Goal: Task Accomplishment & Management: Complete application form

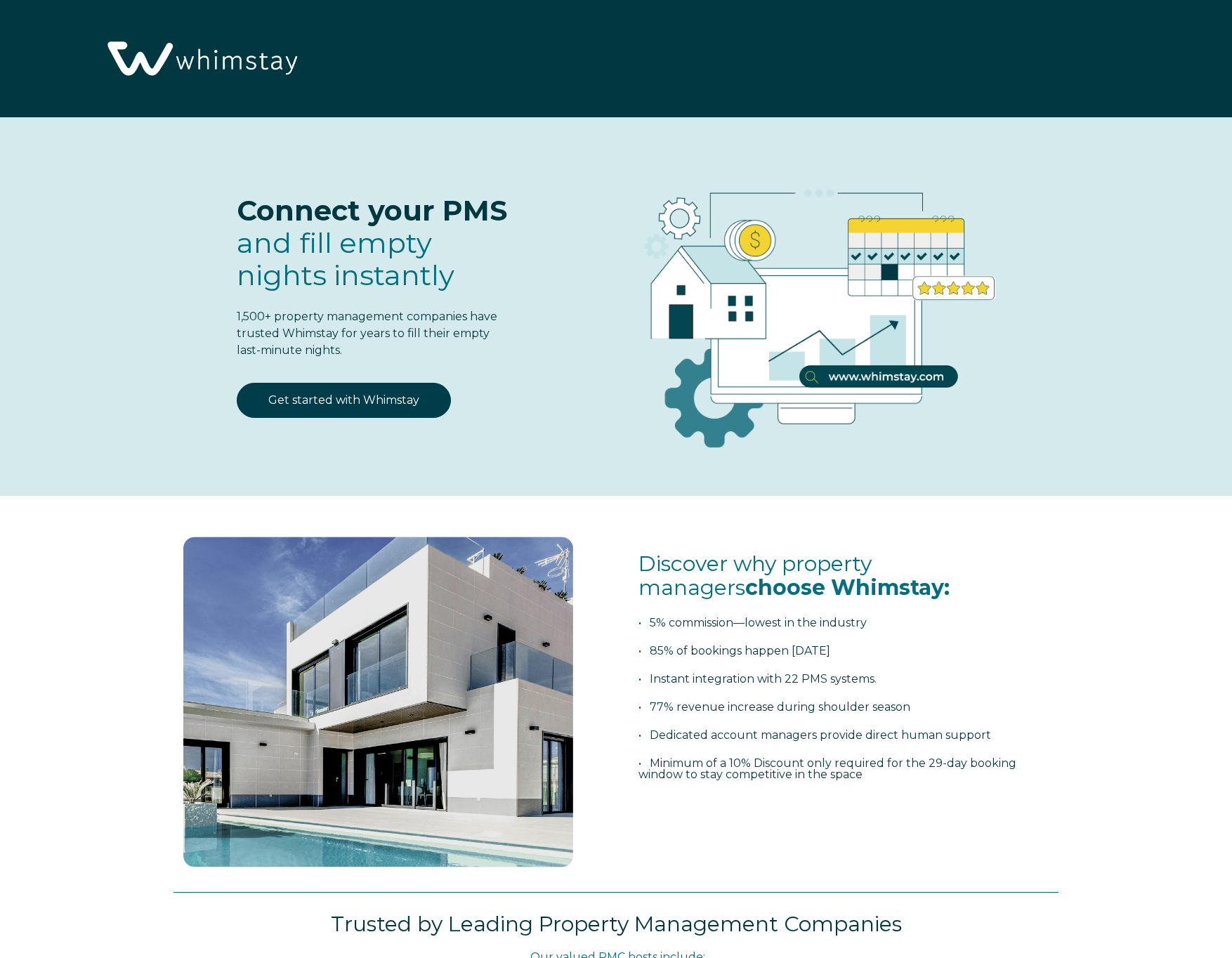
select select "US"
select select "Standard"
click at [407, 398] on link "Get started with Whimstay" at bounding box center [343, 401] width 214 height 35
select select "US"
select select "Standard"
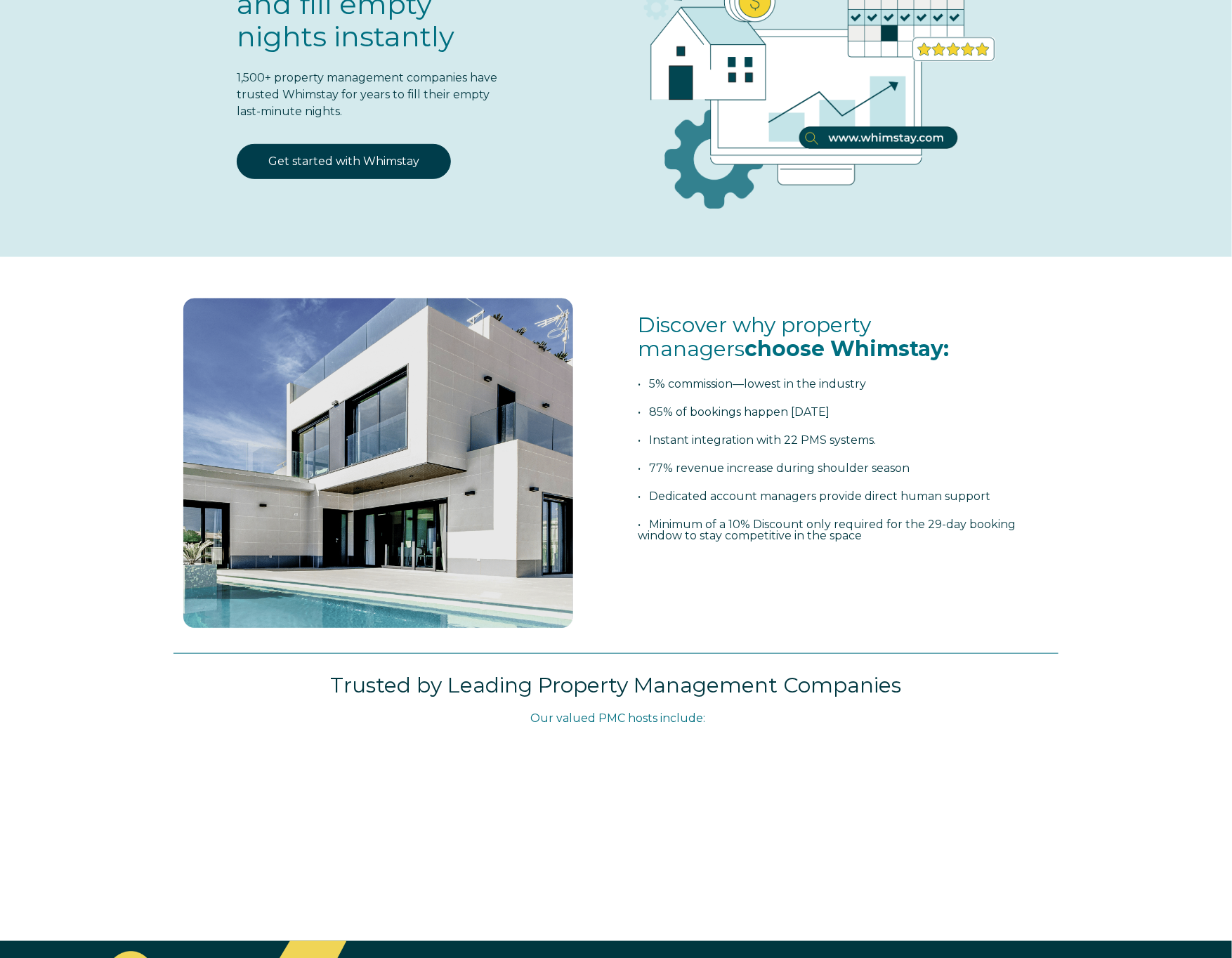
scroll to position [323, 0]
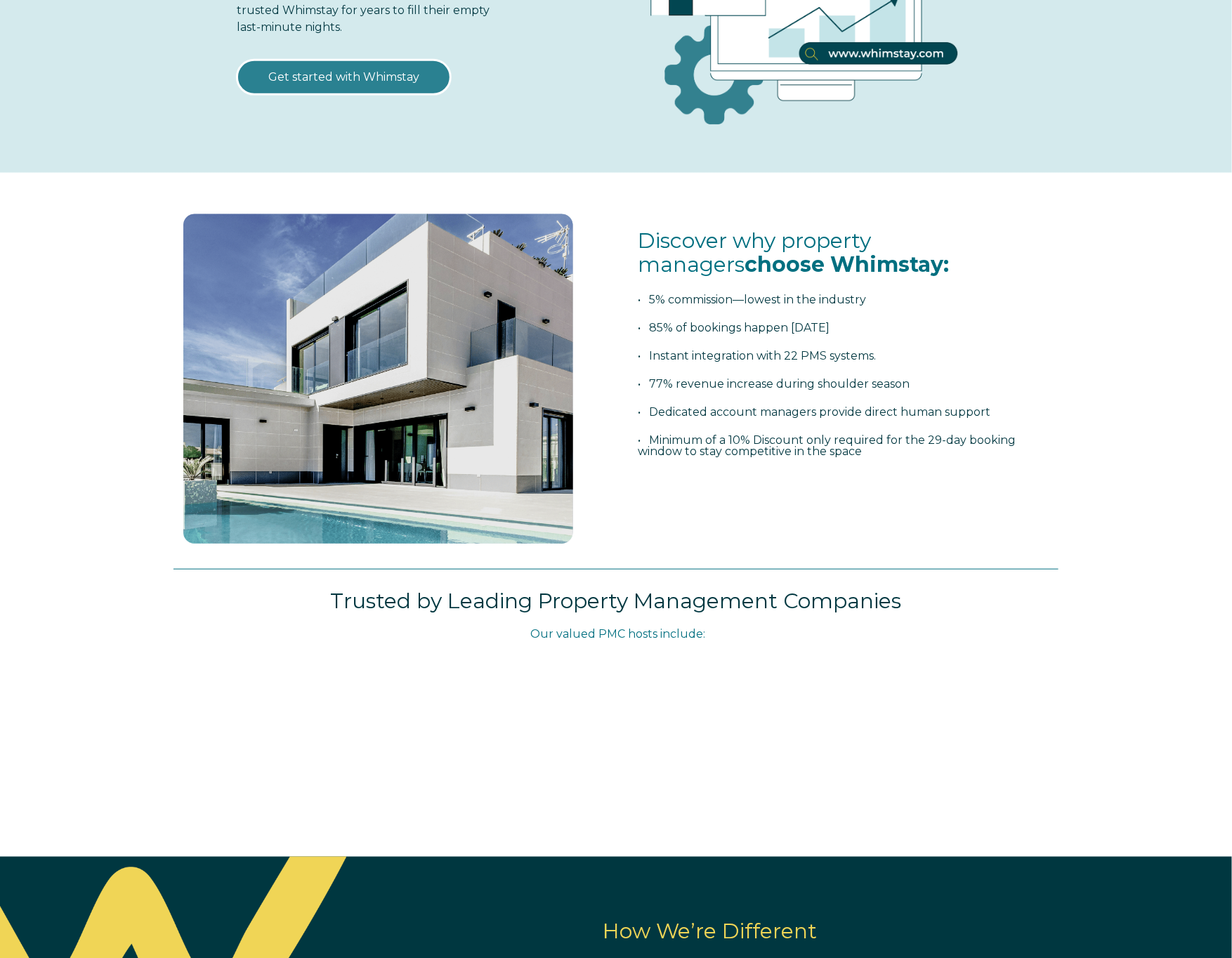
click at [336, 83] on link "Get started with Whimstay" at bounding box center [343, 77] width 214 height 35
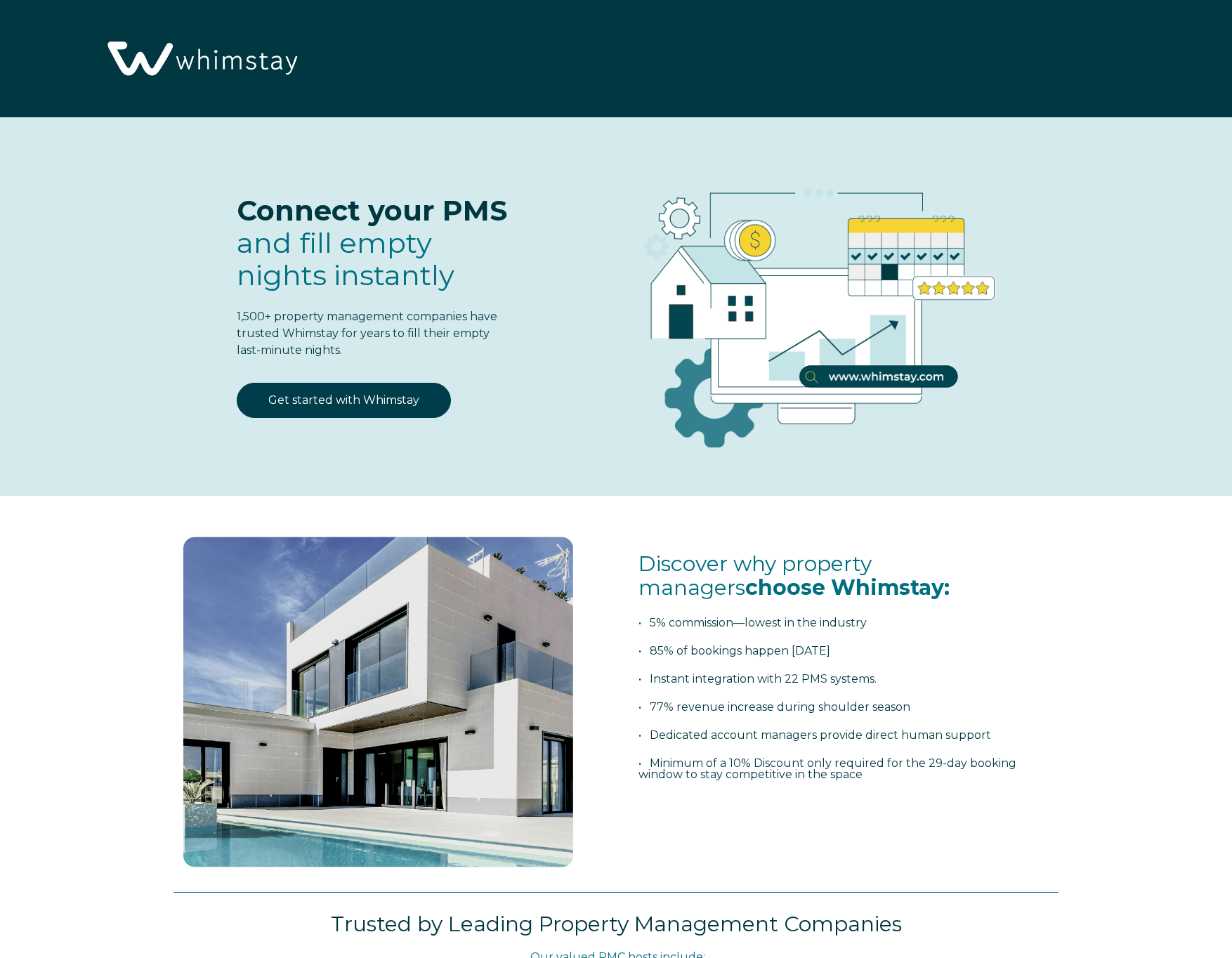
scroll to position [1802, 0]
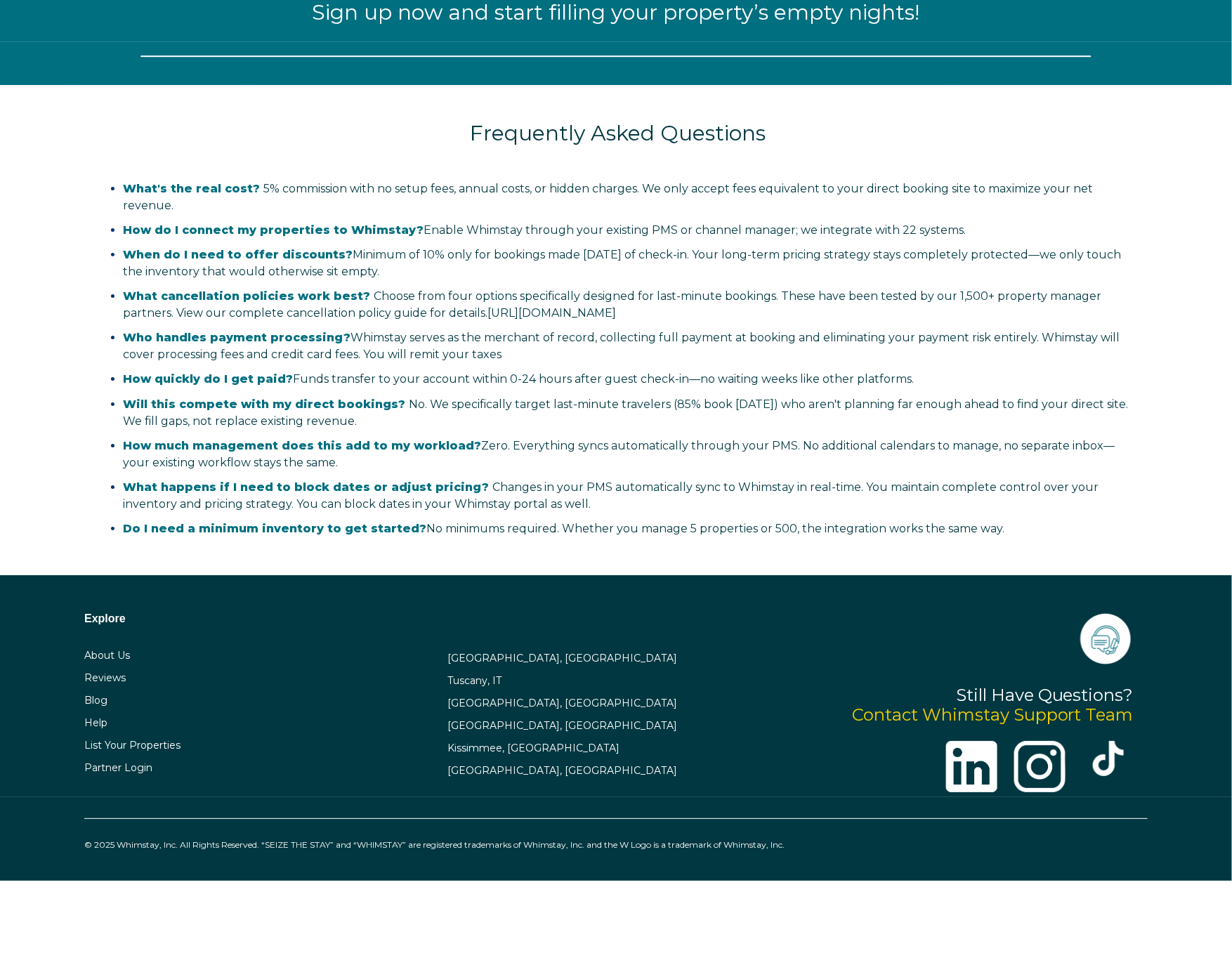
select select "US"
select select "Standard"
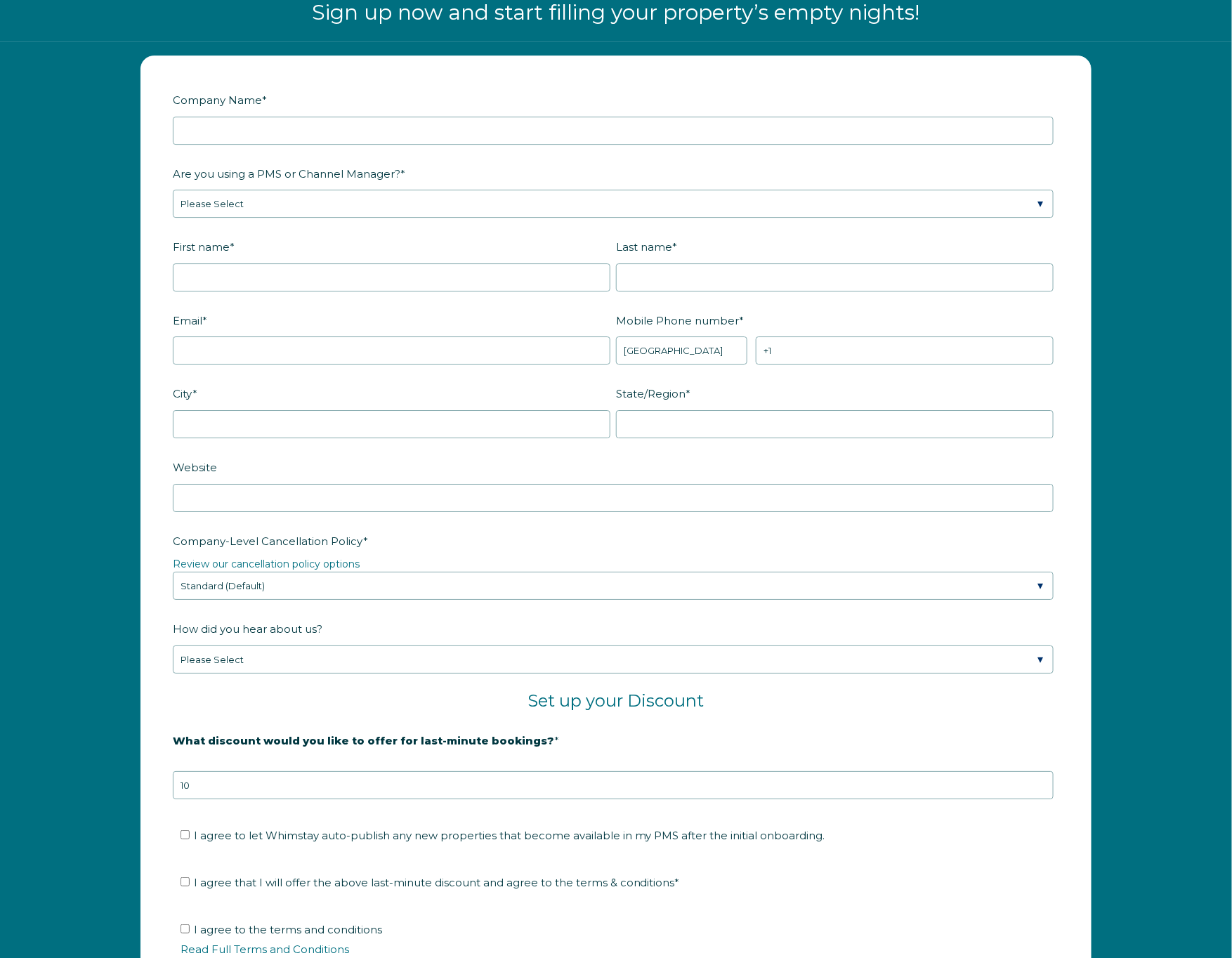
click at [272, 117] on div at bounding box center [614, 130] width 881 height 28
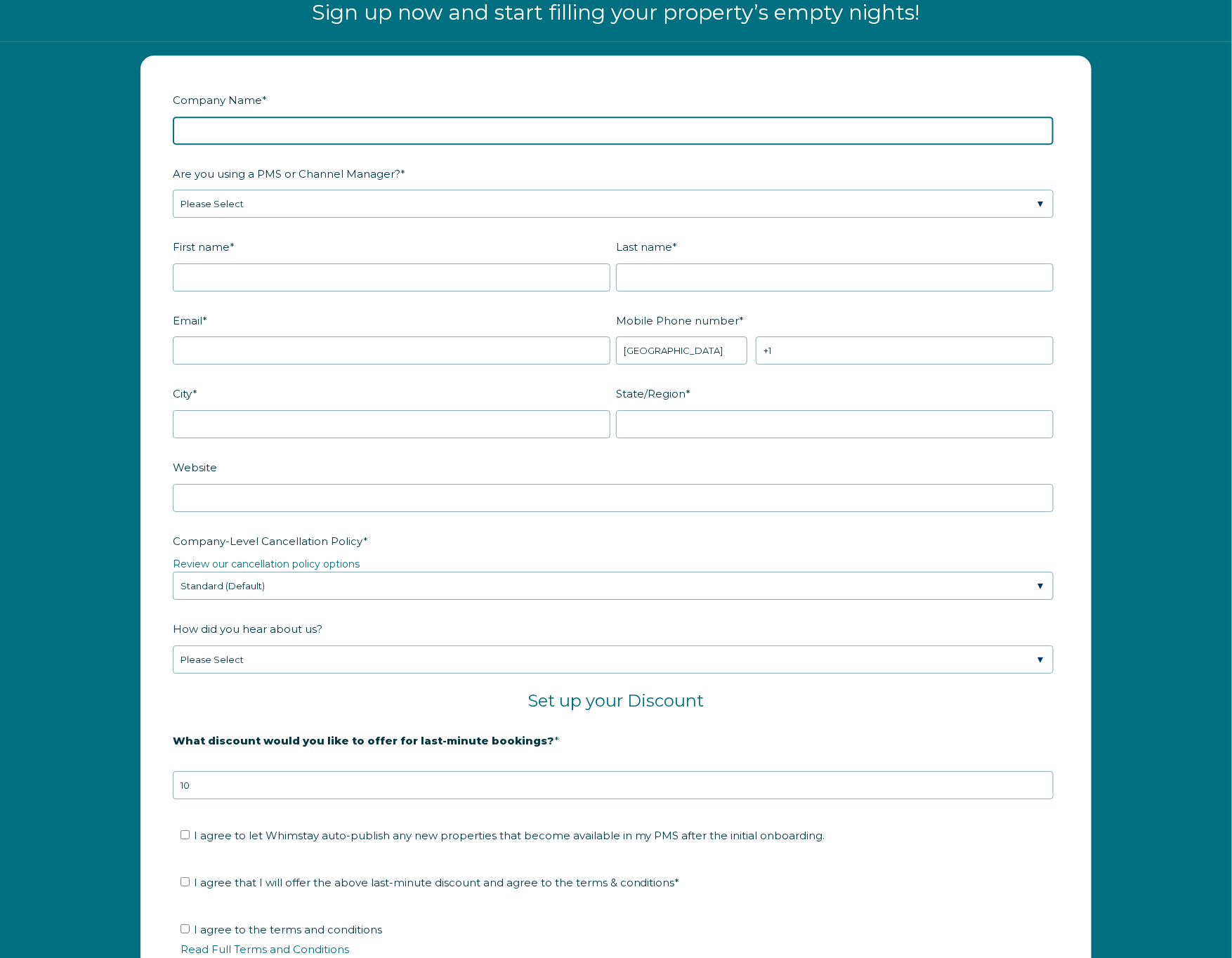
click at [269, 126] on input "Company Name *" at bounding box center [614, 130] width 881 height 28
type input "BonVoyageAZ"
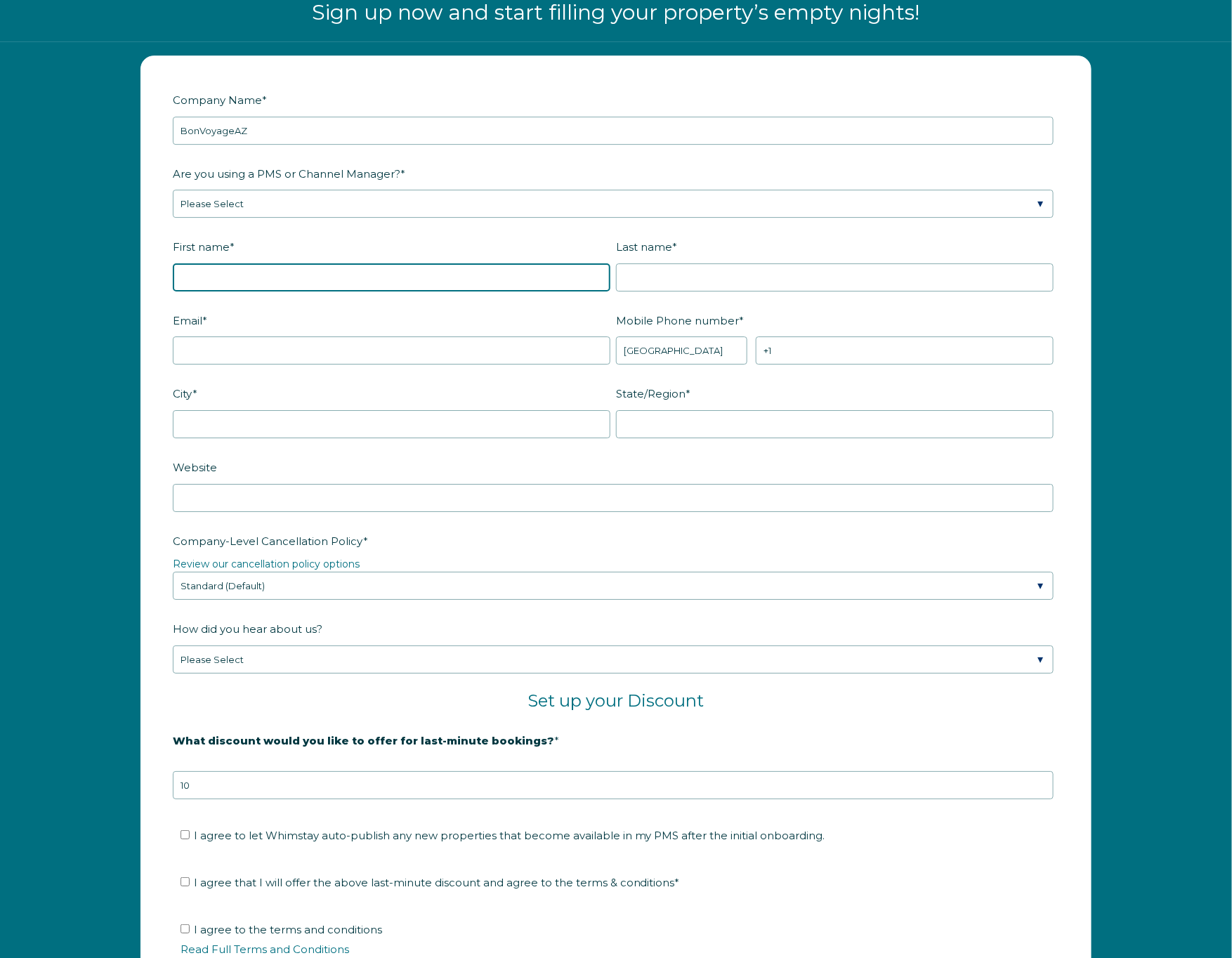
type input "Eric"
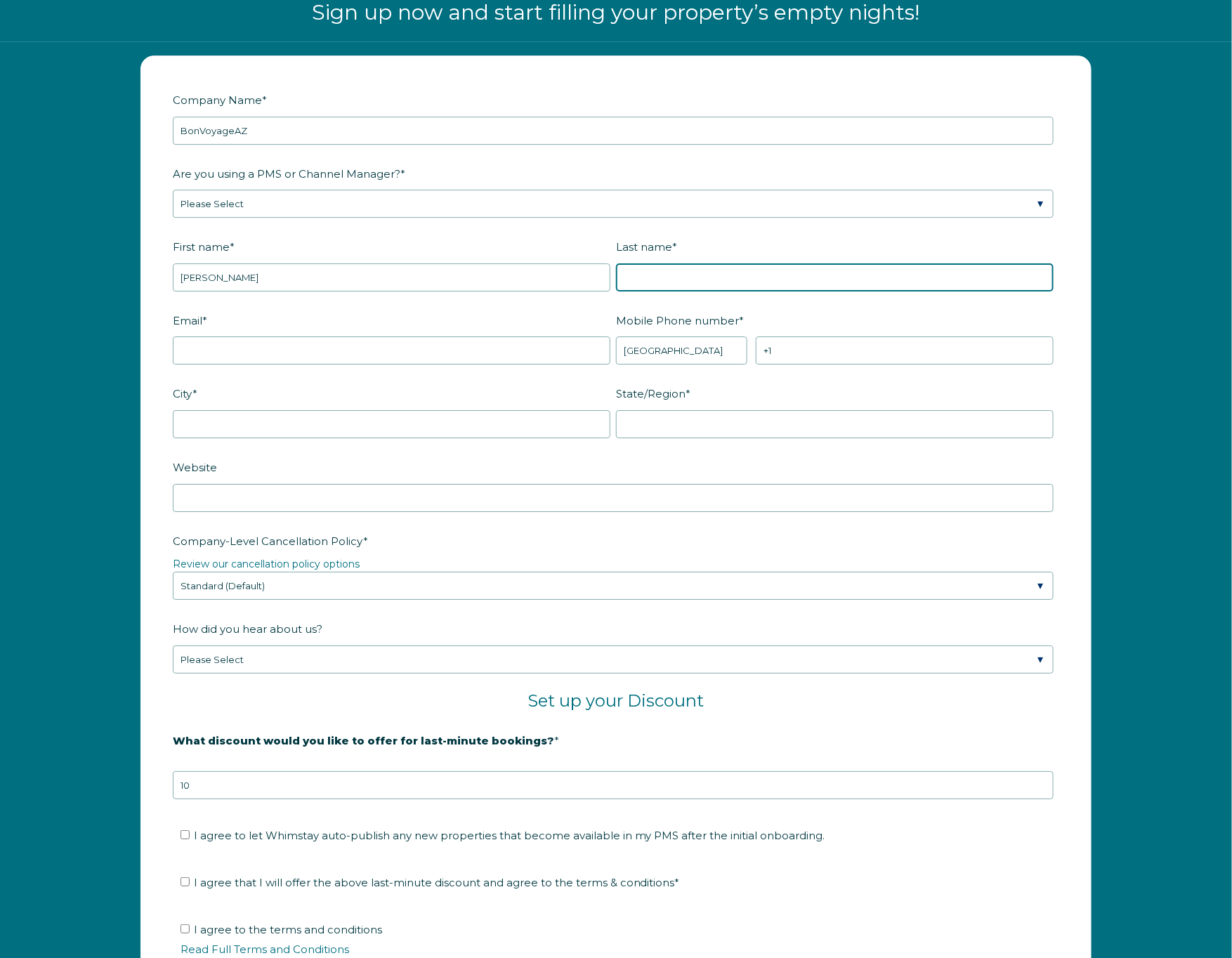
type input "Guitard"
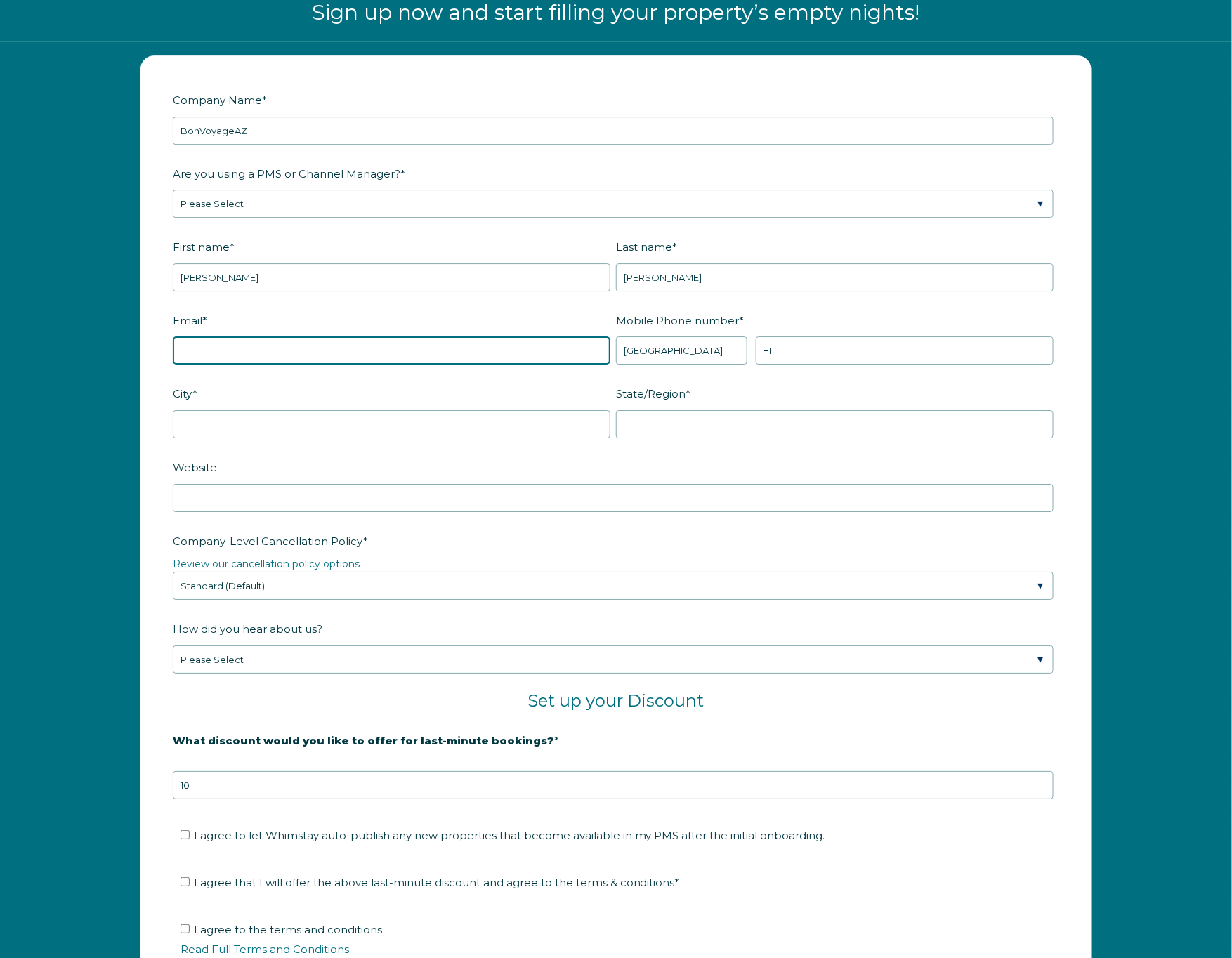
type input "info@bonvoyageaz.com"
type input "Scottsdale"
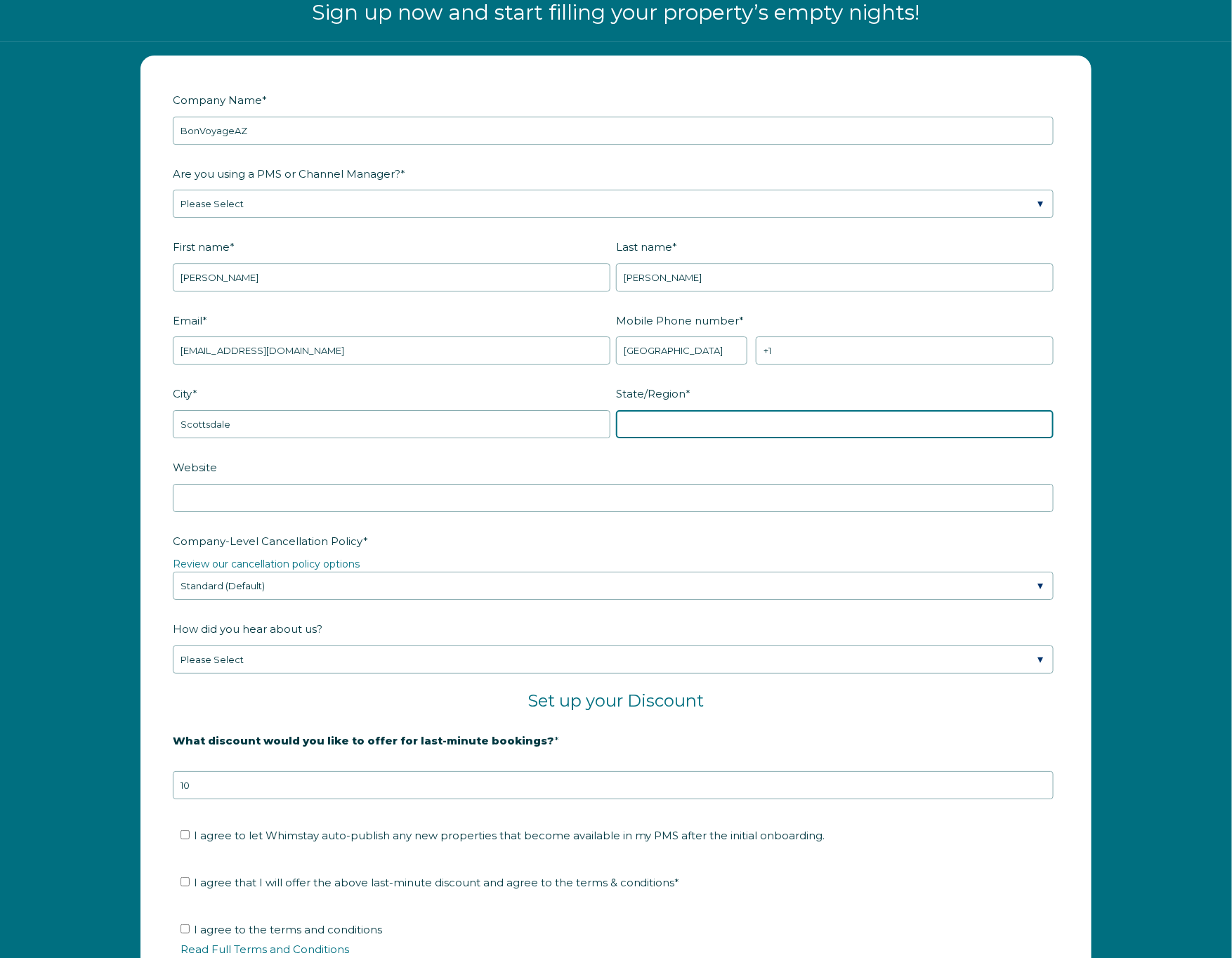
type input "AZ"
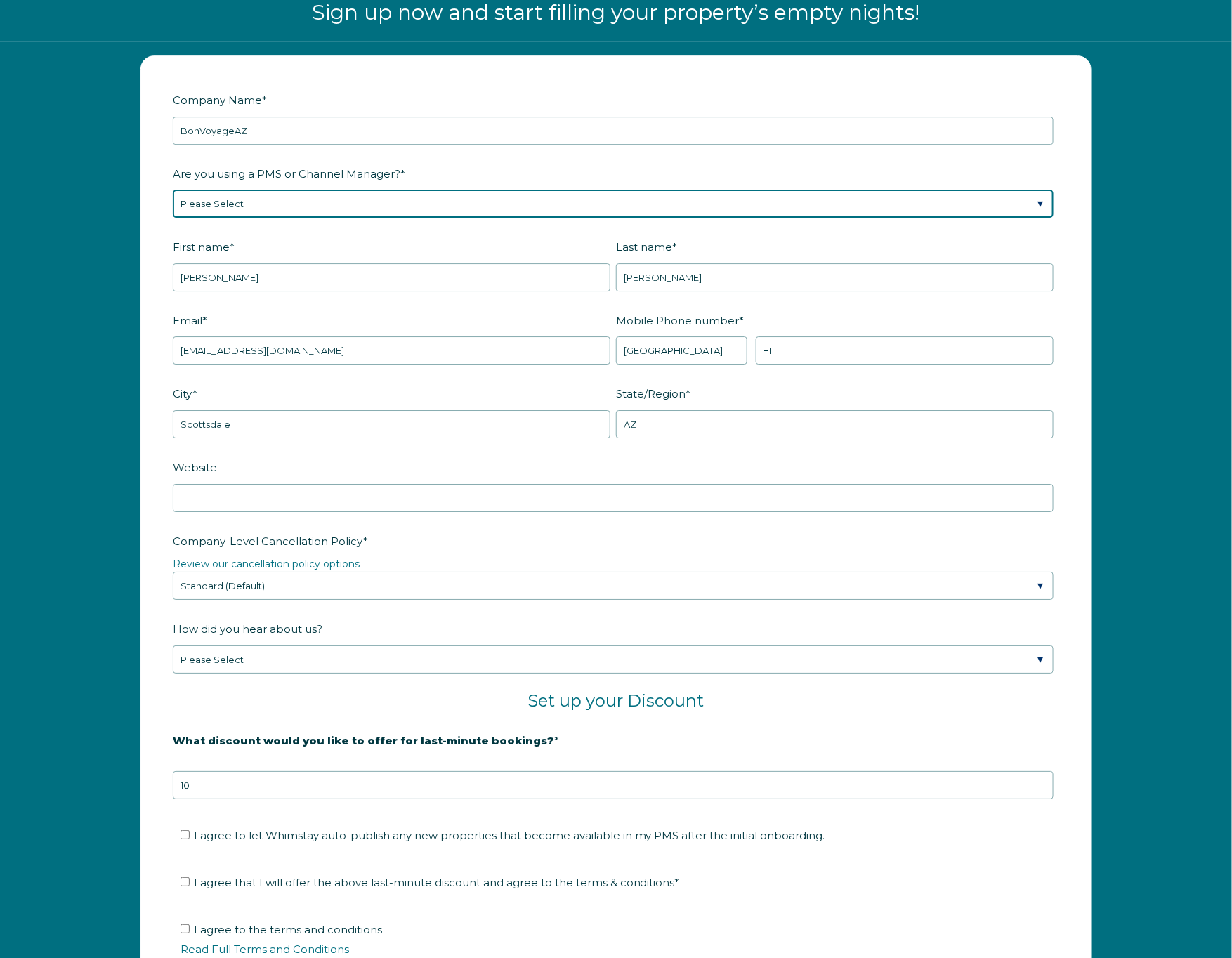
click at [270, 207] on select "Please Select Barefoot BookingPal Boost Brightside CiiRUS Escapia Guesty Hostaw…" at bounding box center [614, 203] width 881 height 28
select select "Hostaway"
click at [173, 190] on select "Please Select Barefoot BookingPal Boost Brightside CiiRUS Escapia Guesty Hostaw…" at bounding box center [614, 203] width 881 height 28
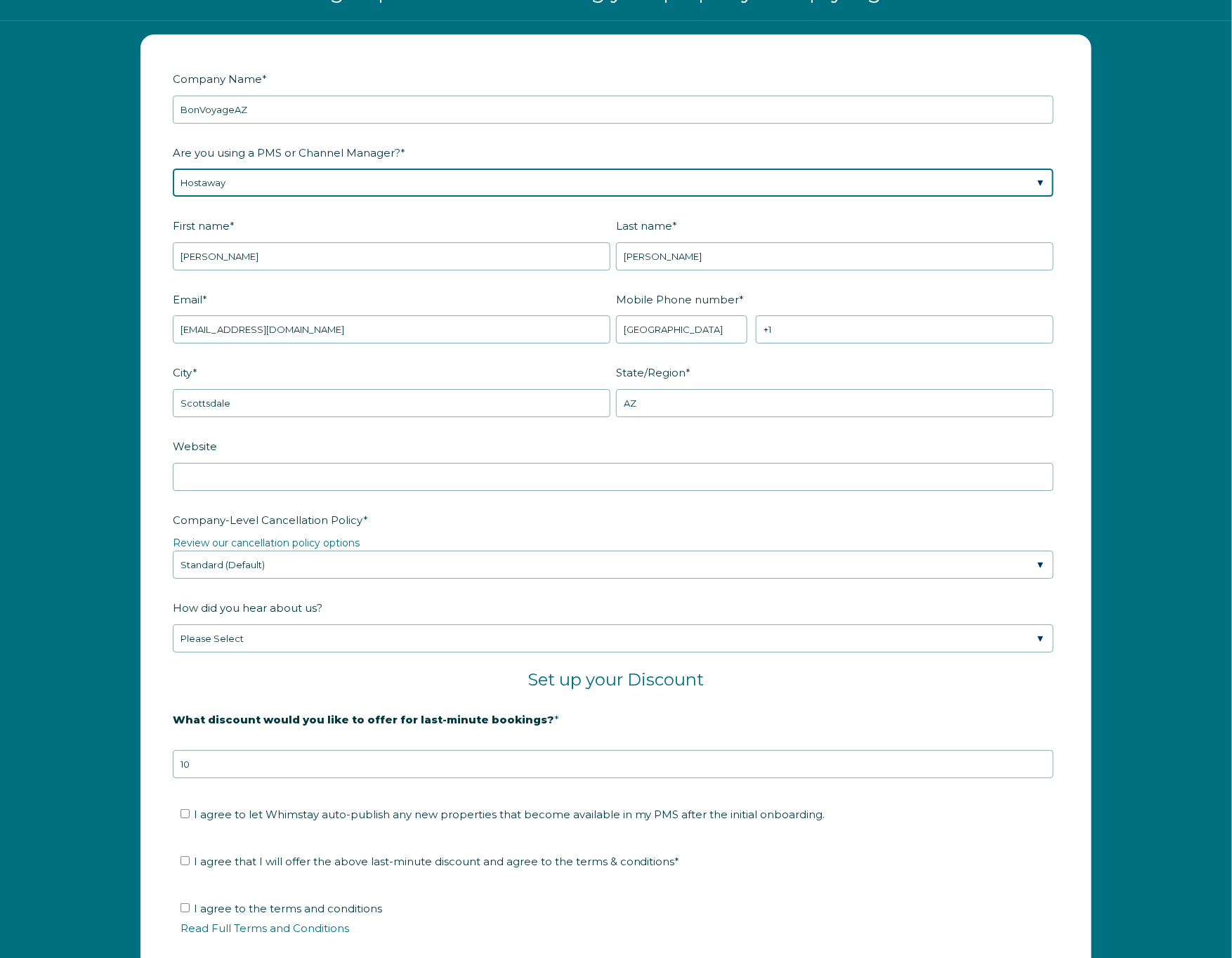
scroll to position [1826, 0]
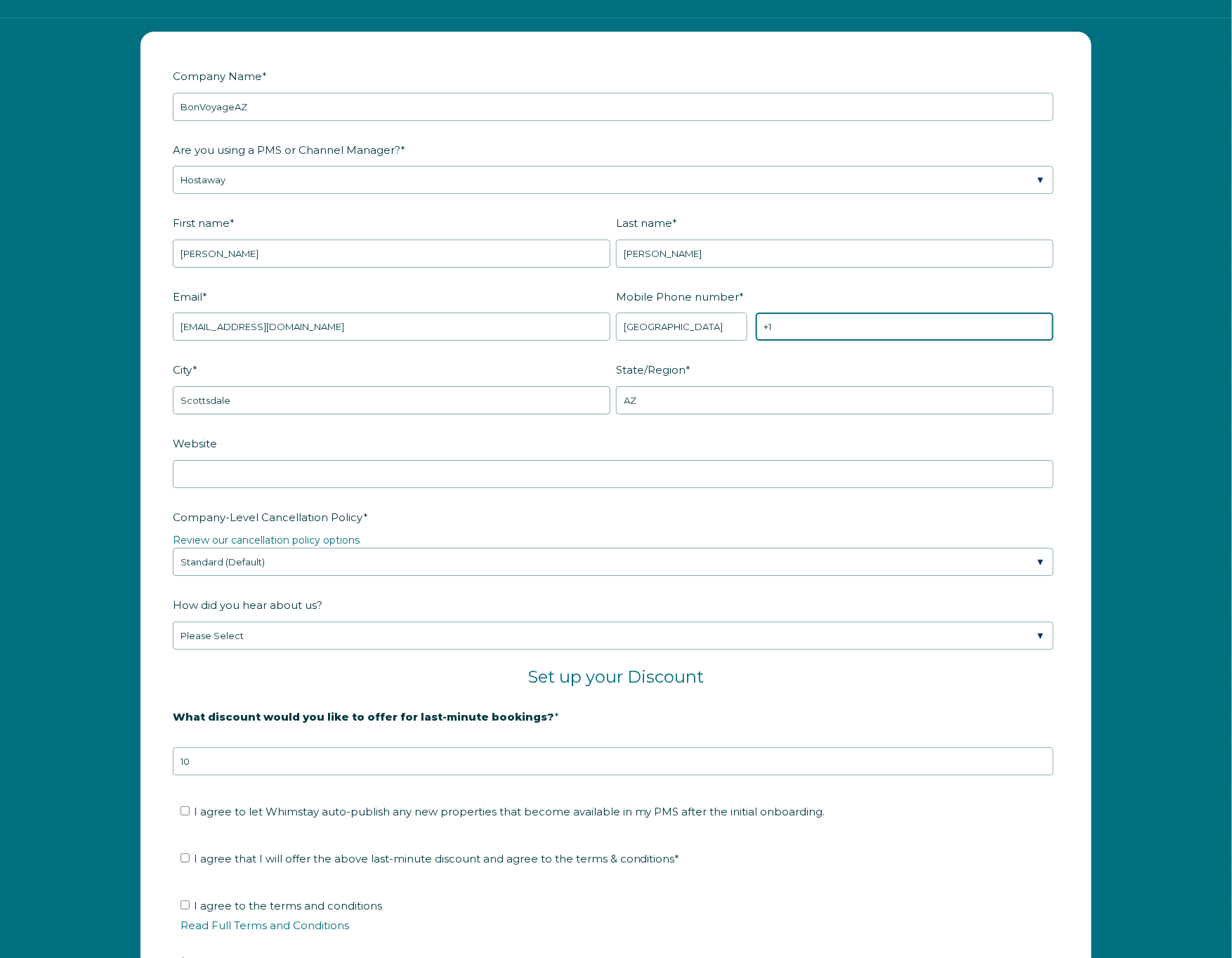
click at [808, 320] on input "+1" at bounding box center [904, 326] width 298 height 28
type input "[PHONE_NUMBER]"
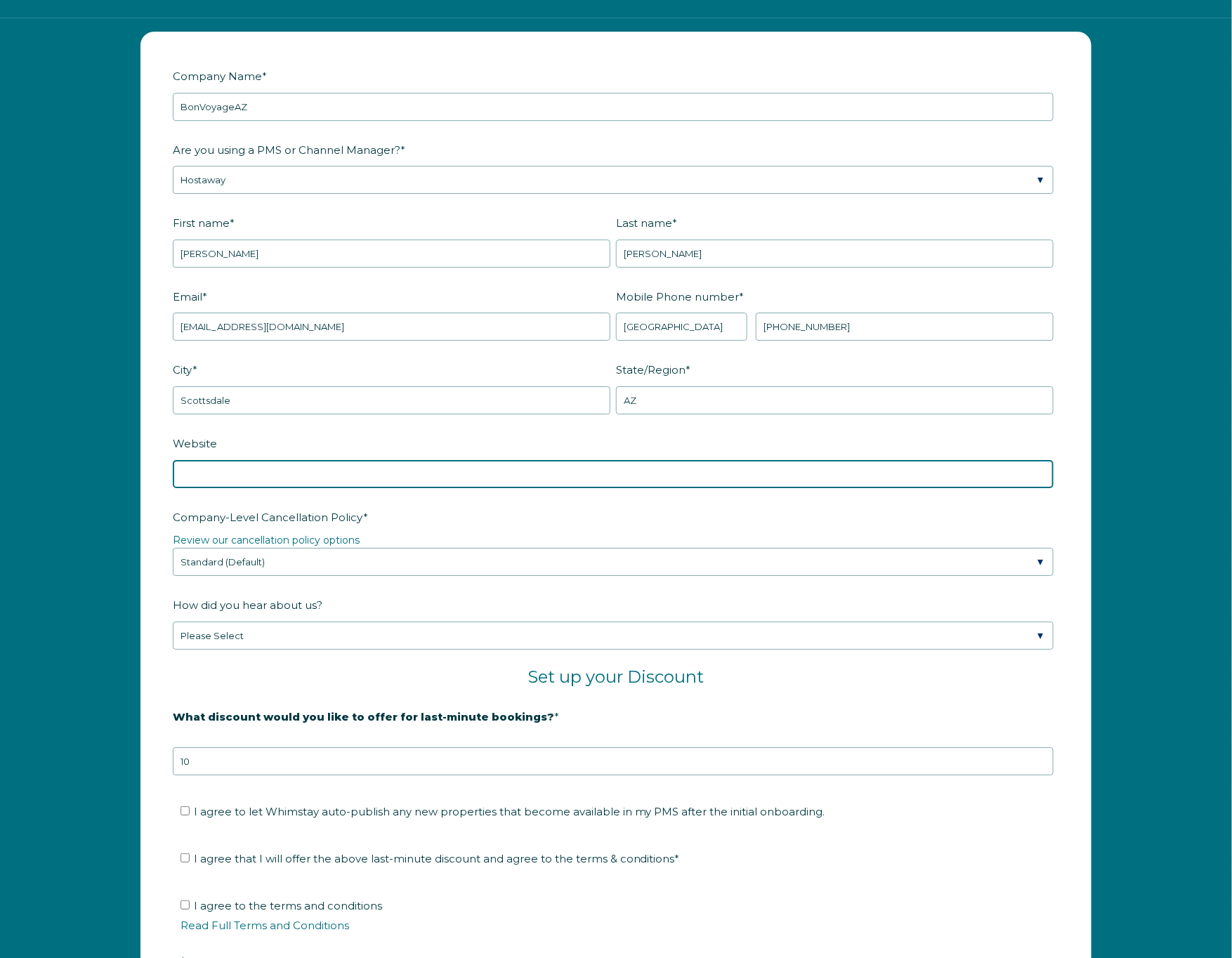
click at [601, 474] on input "Website" at bounding box center [614, 474] width 881 height 28
type input "n"
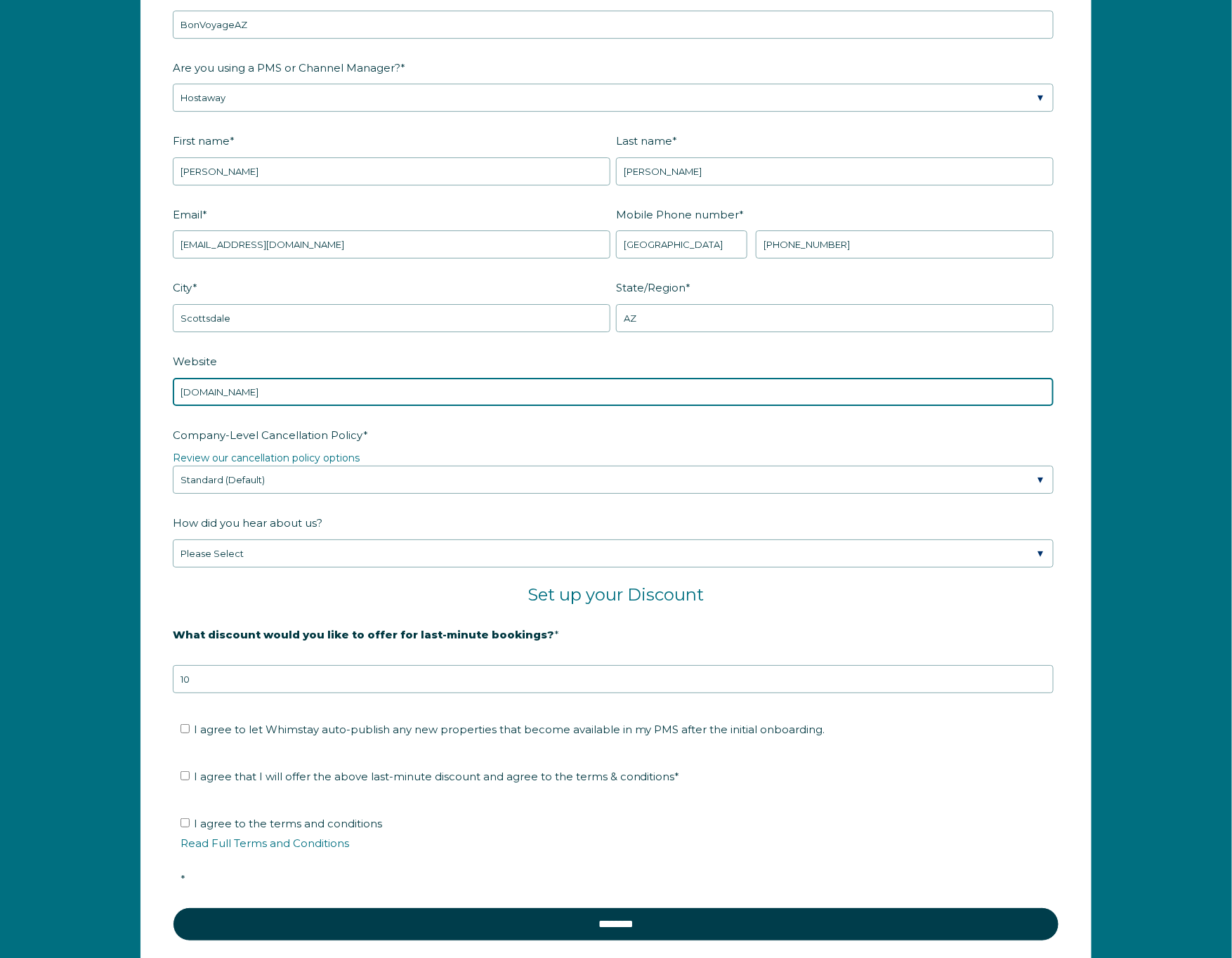
scroll to position [1916, 0]
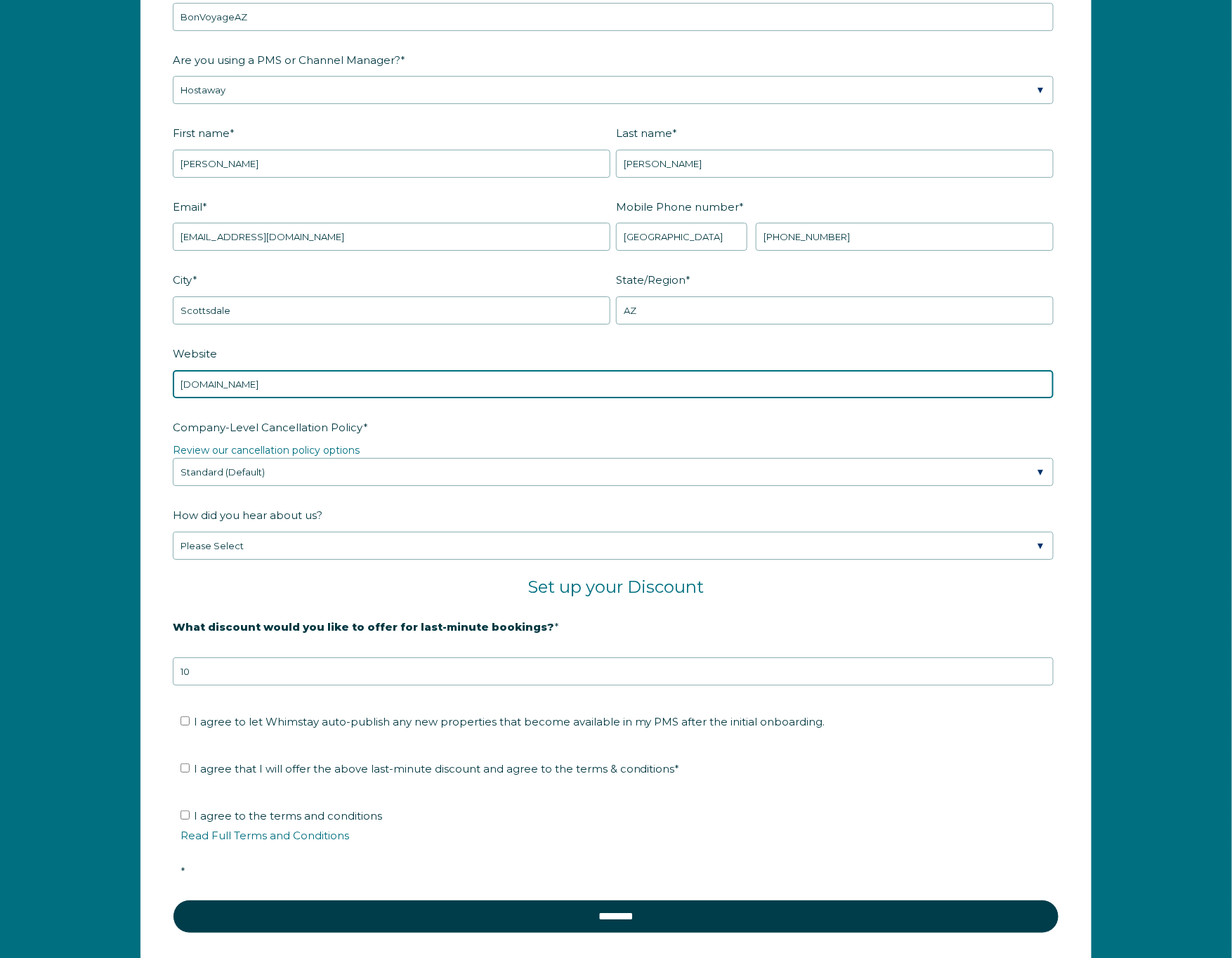
type input "bonvoyageaz.com"
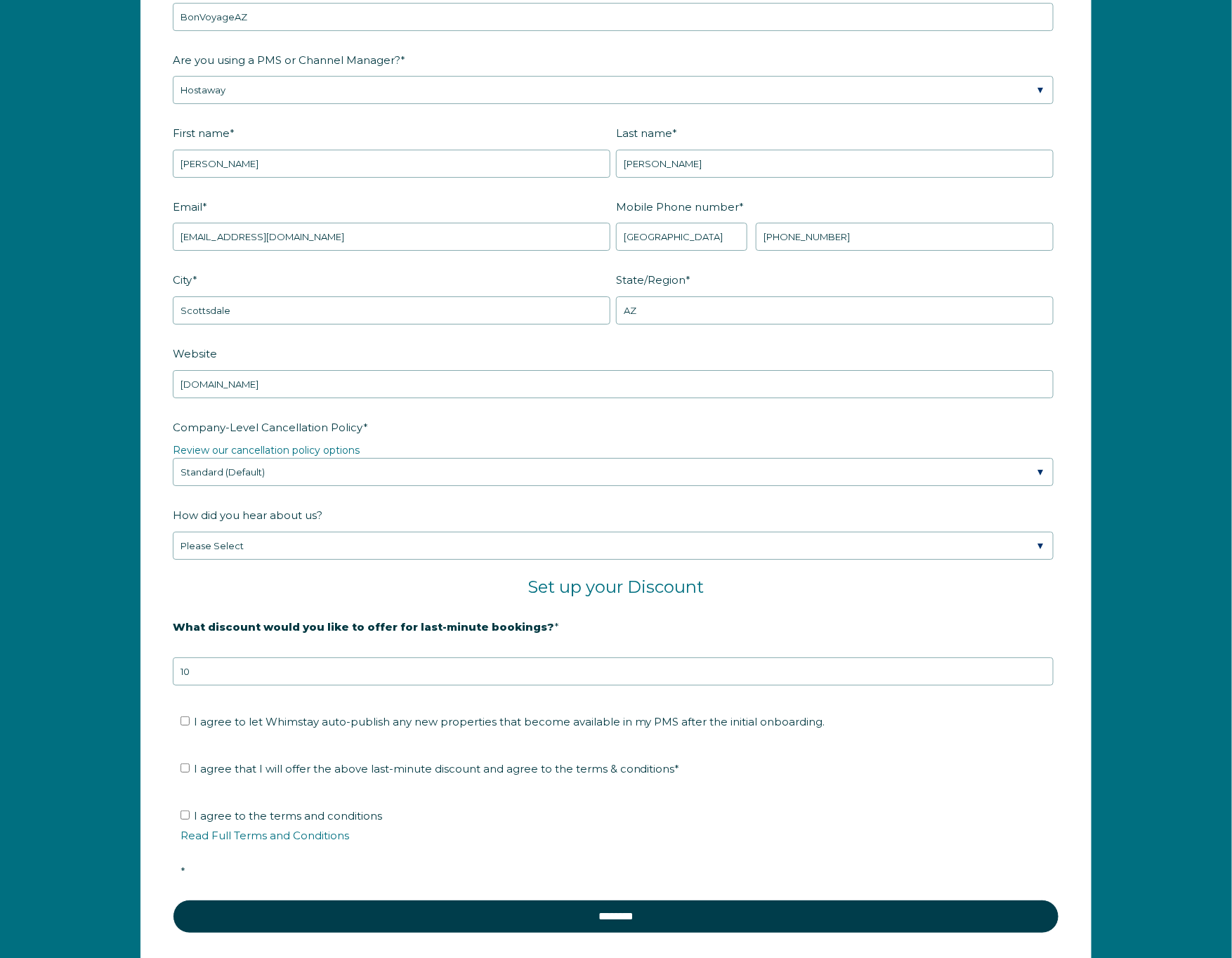
click at [405, 432] on label "Company-Level Cancellation Policy *" at bounding box center [616, 427] width 887 height 24
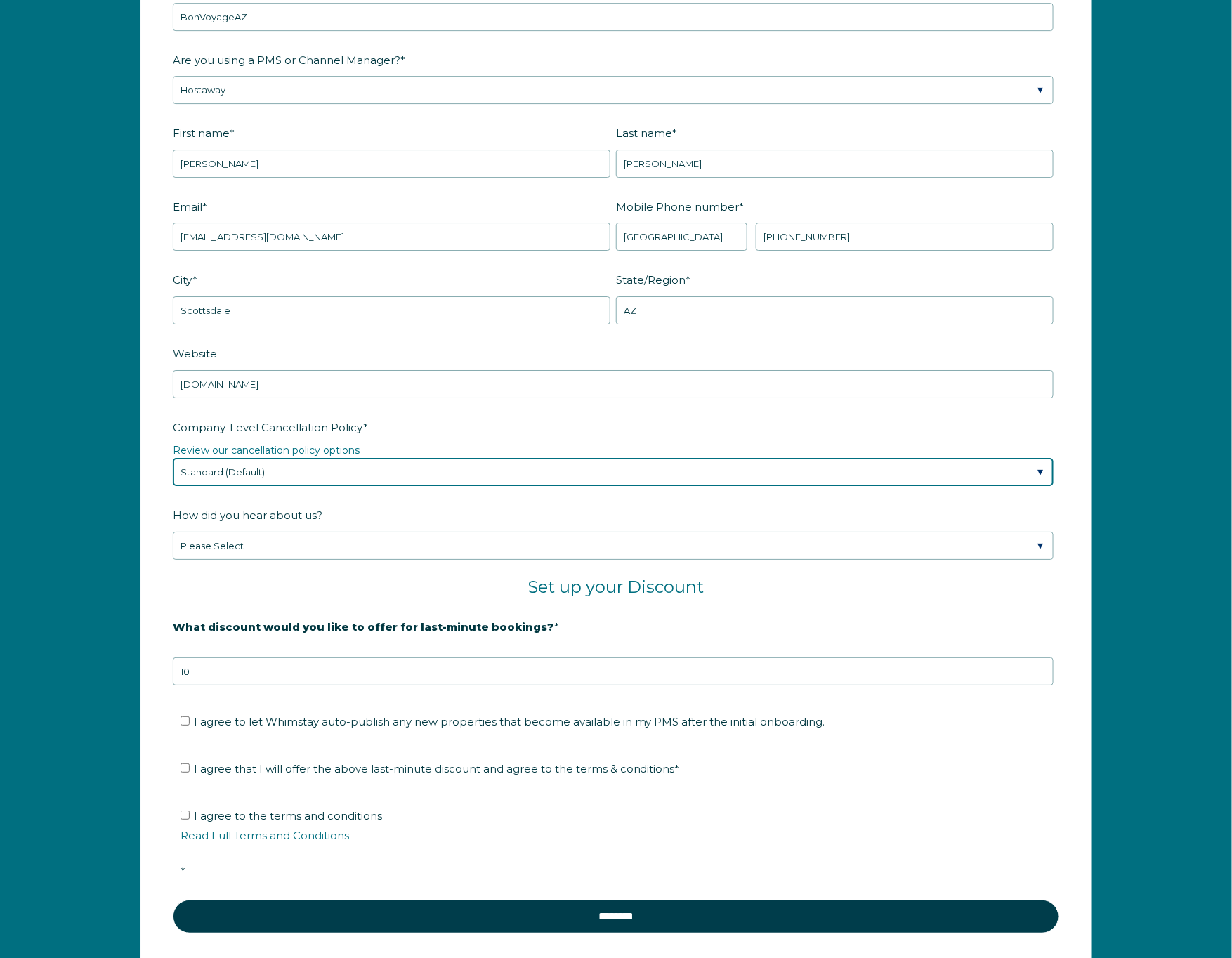
click at [405, 458] on select "Please Select Partial Standard (Default) Moderate Strict" at bounding box center [614, 472] width 881 height 28
click at [377, 466] on select "Please Select Partial Standard (Default) Moderate Strict" at bounding box center [614, 472] width 881 height 28
click at [173, 458] on select "Please Select Partial Standard (Default) Moderate Strict" at bounding box center [614, 472] width 881 height 28
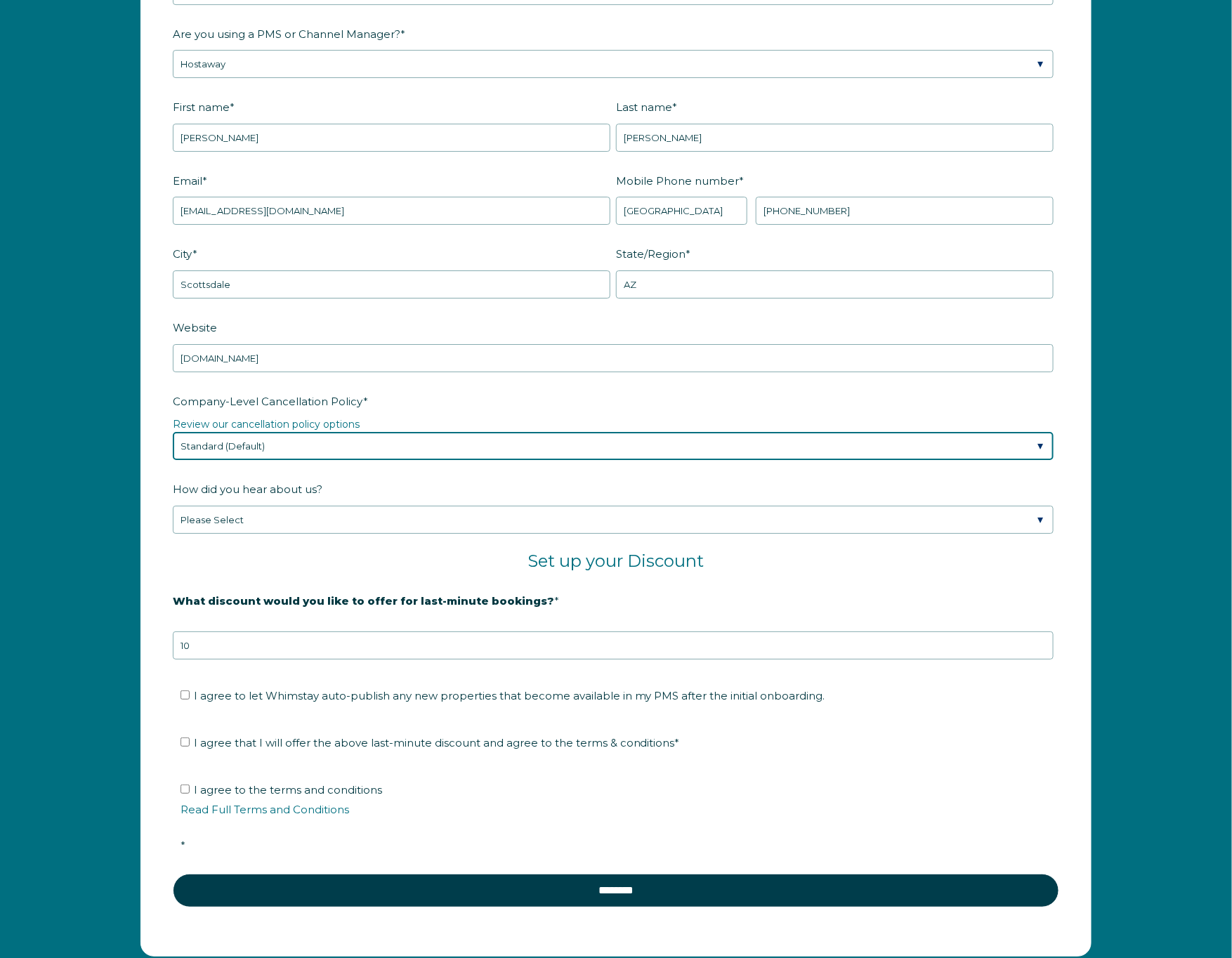
scroll to position [1963, 0]
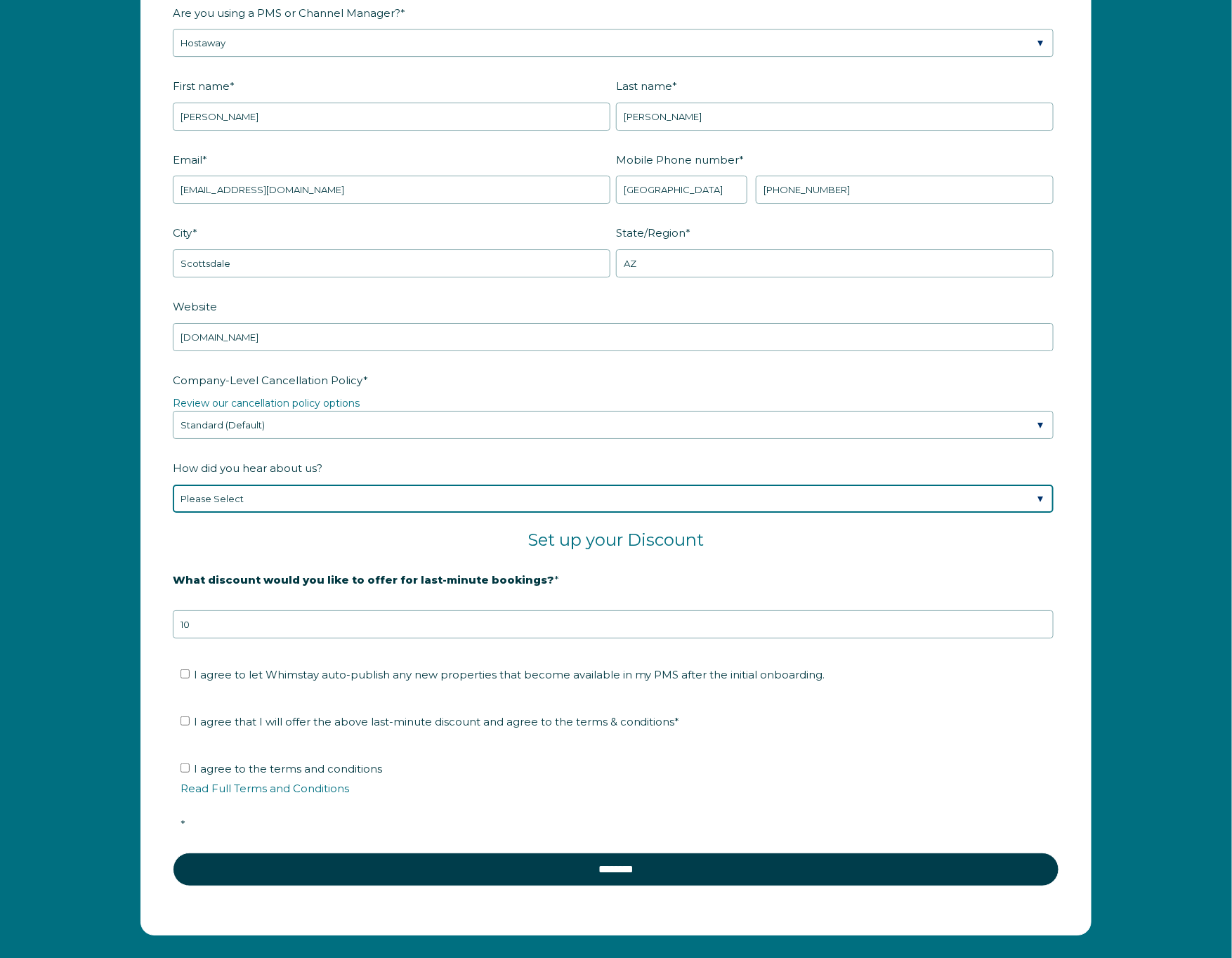
click at [329, 492] on select "Please Select Found Whimstay through a Google search Spoke to a Whimstay salesp…" at bounding box center [614, 498] width 881 height 28
select select "Social Media"
click at [173, 484] on select "Please Select Found Whimstay through a Google search Spoke to a Whimstay salesp…" at bounding box center [614, 498] width 881 height 28
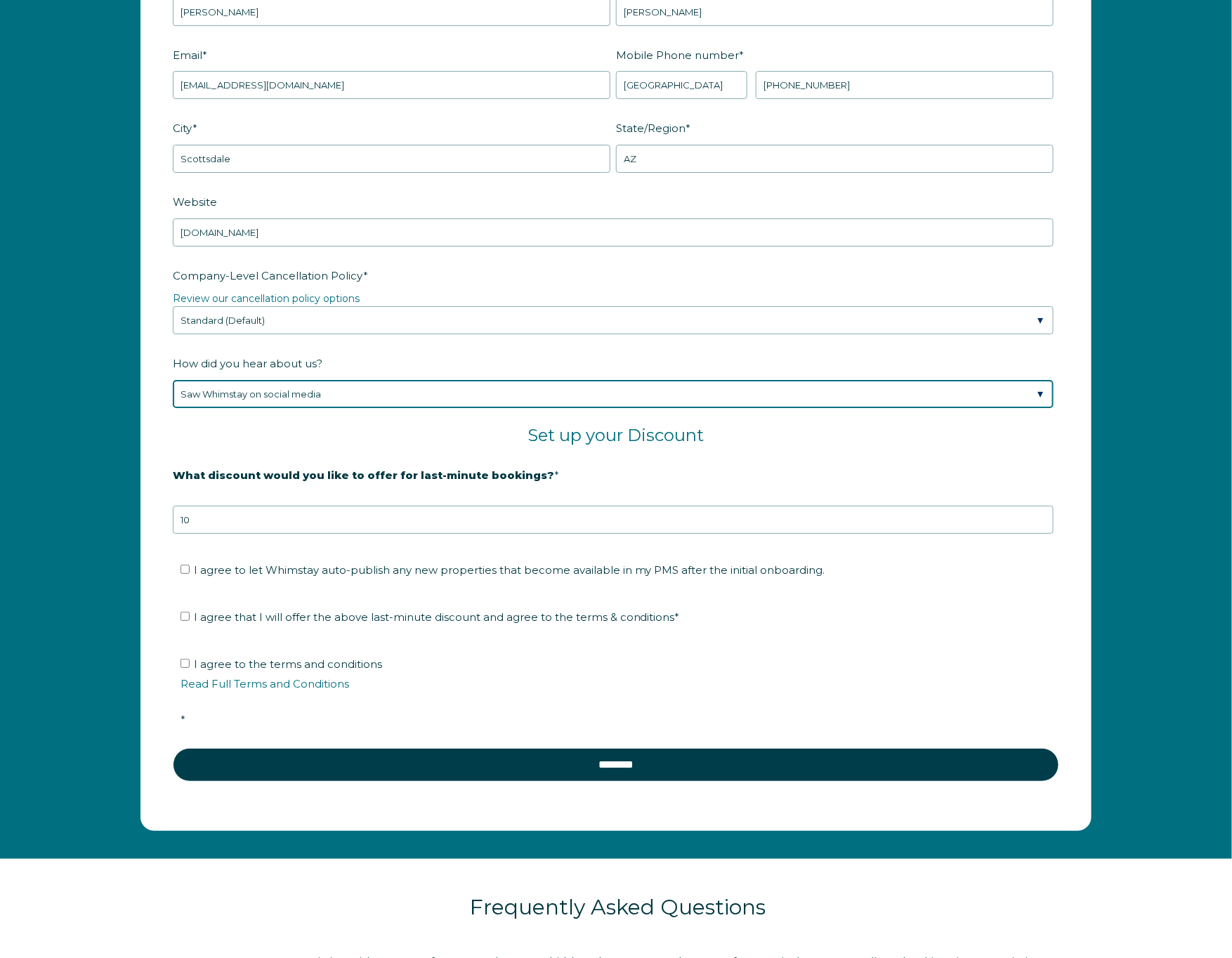
scroll to position [2129, 0]
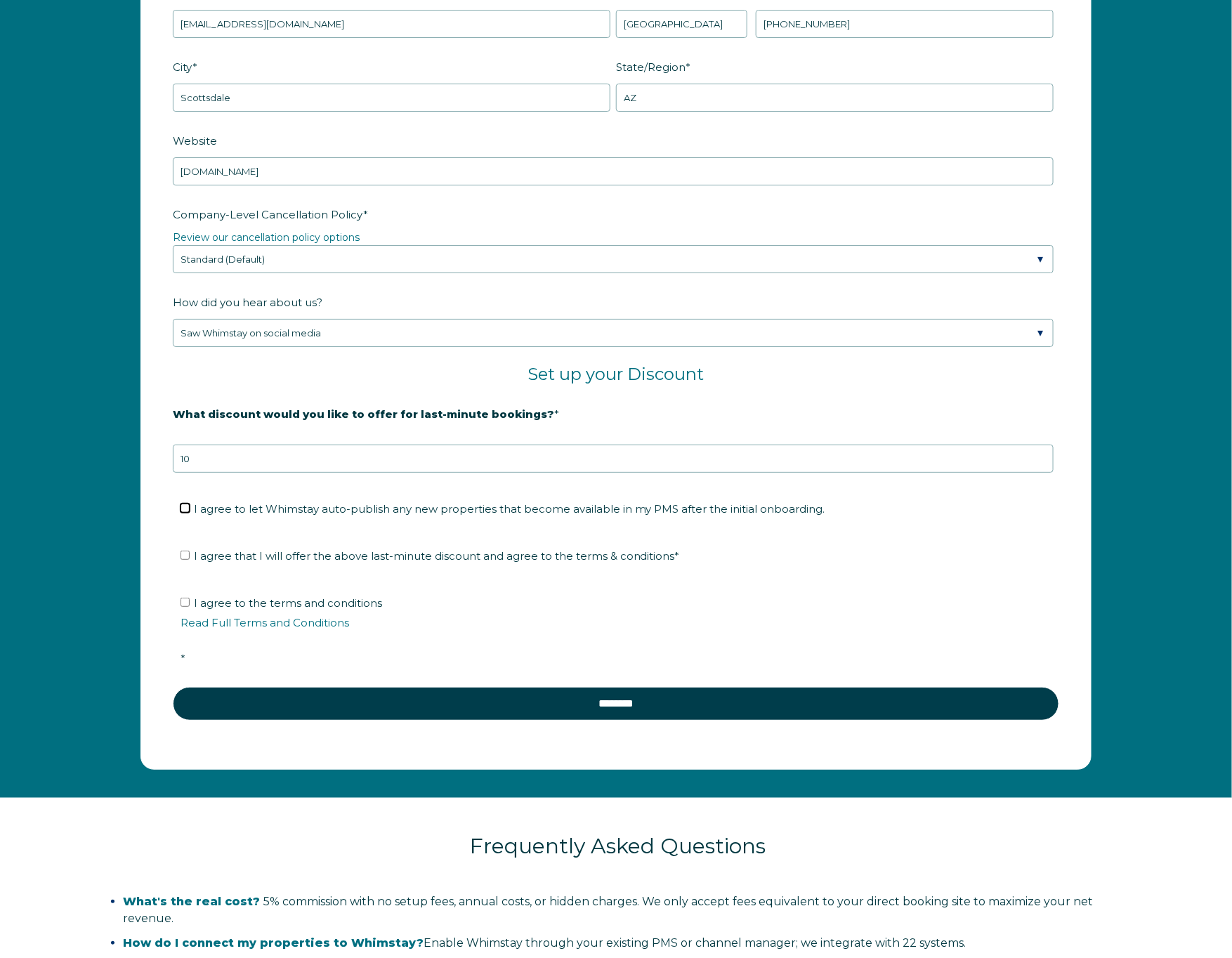
click at [184, 506] on input "I agree to let Whimstay auto-publish any new properties that become available i…" at bounding box center [185, 508] width 9 height 9
checkbox input "true"
click at [185, 550] on input "I agree that I will offer the above last-minute discount and agree to the terms…" at bounding box center [185, 554] width 9 height 9
checkbox input "true"
click at [183, 601] on input "I agree to the terms and conditions Read Full Terms and Conditions *" at bounding box center [185, 602] width 9 height 9
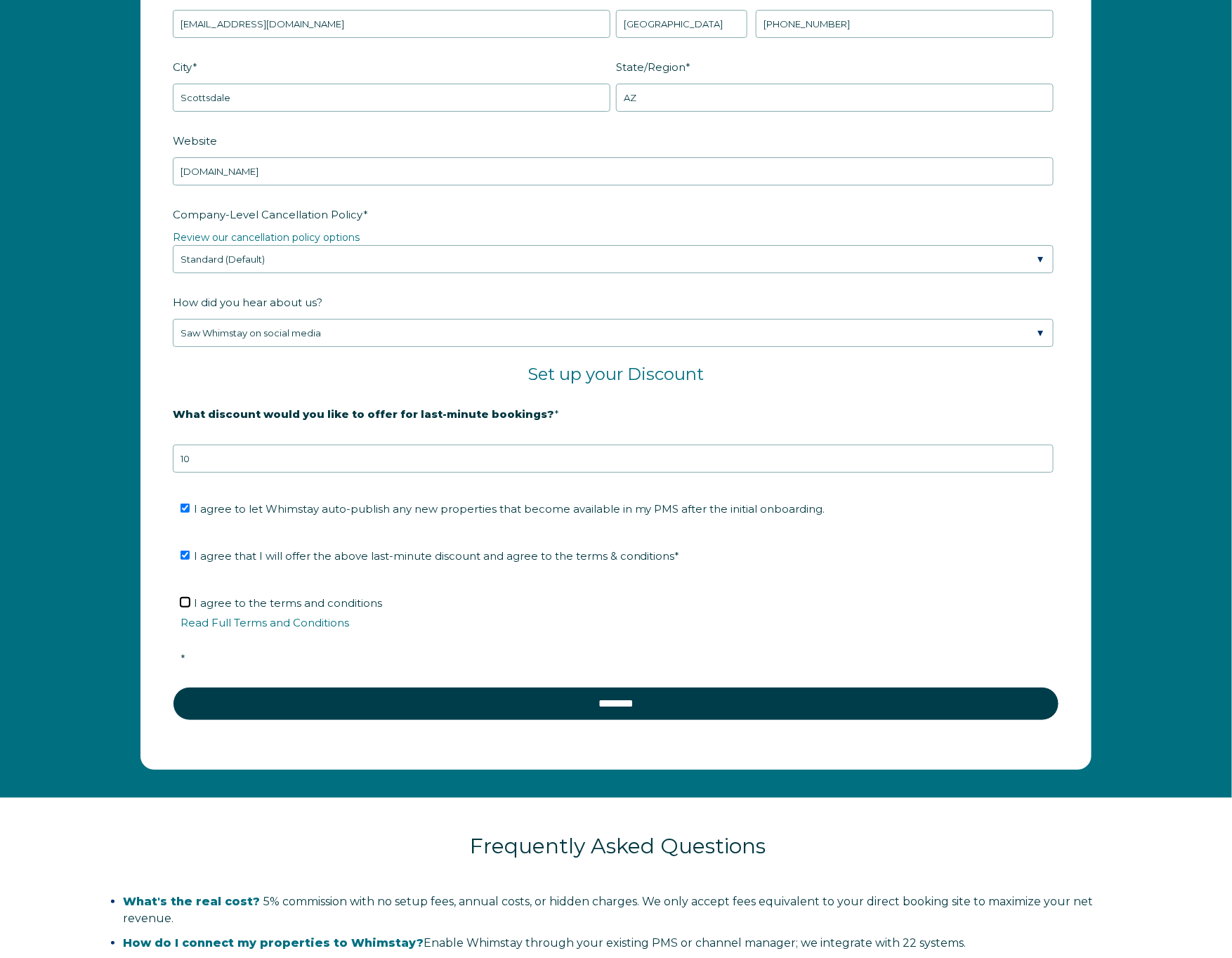
checkbox input "true"
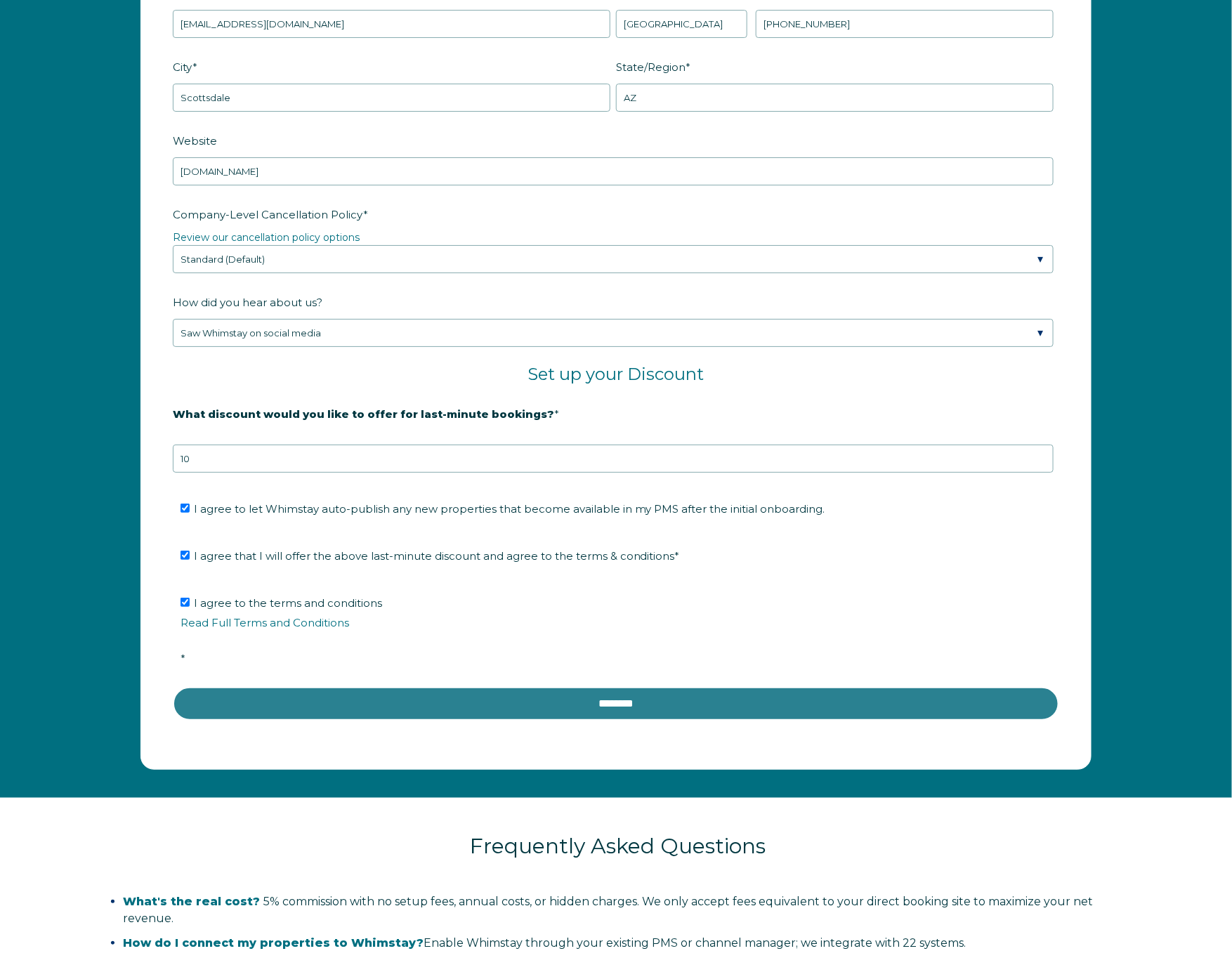
click at [612, 704] on input "********" at bounding box center [616, 703] width 887 height 34
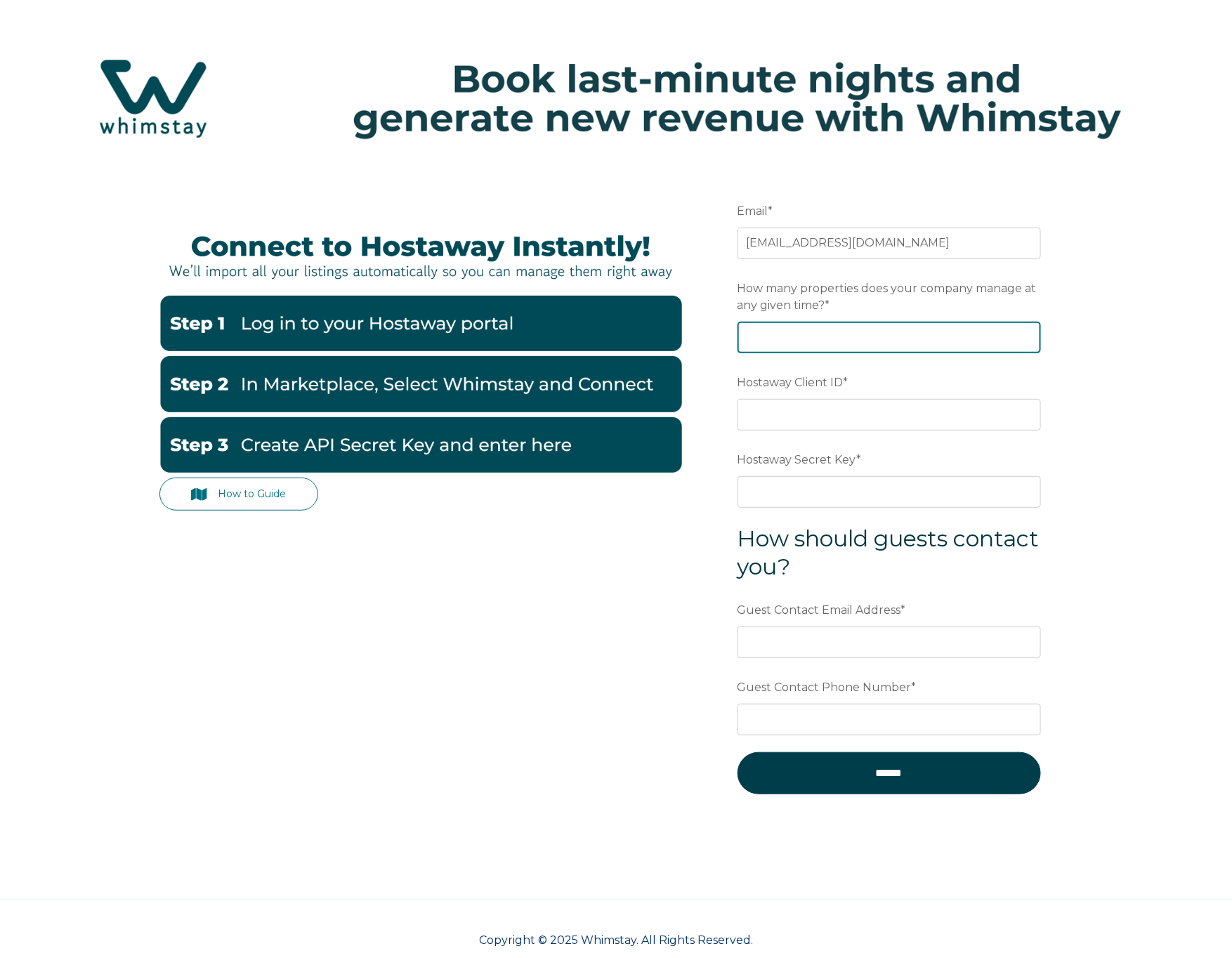
click at [772, 336] on input "How many properties does your company manage at any given time? *" at bounding box center [889, 337] width 303 height 31
type input "30"
click at [952, 408] on input "Hostaway Client ID *" at bounding box center [889, 414] width 303 height 31
paste input "52491"
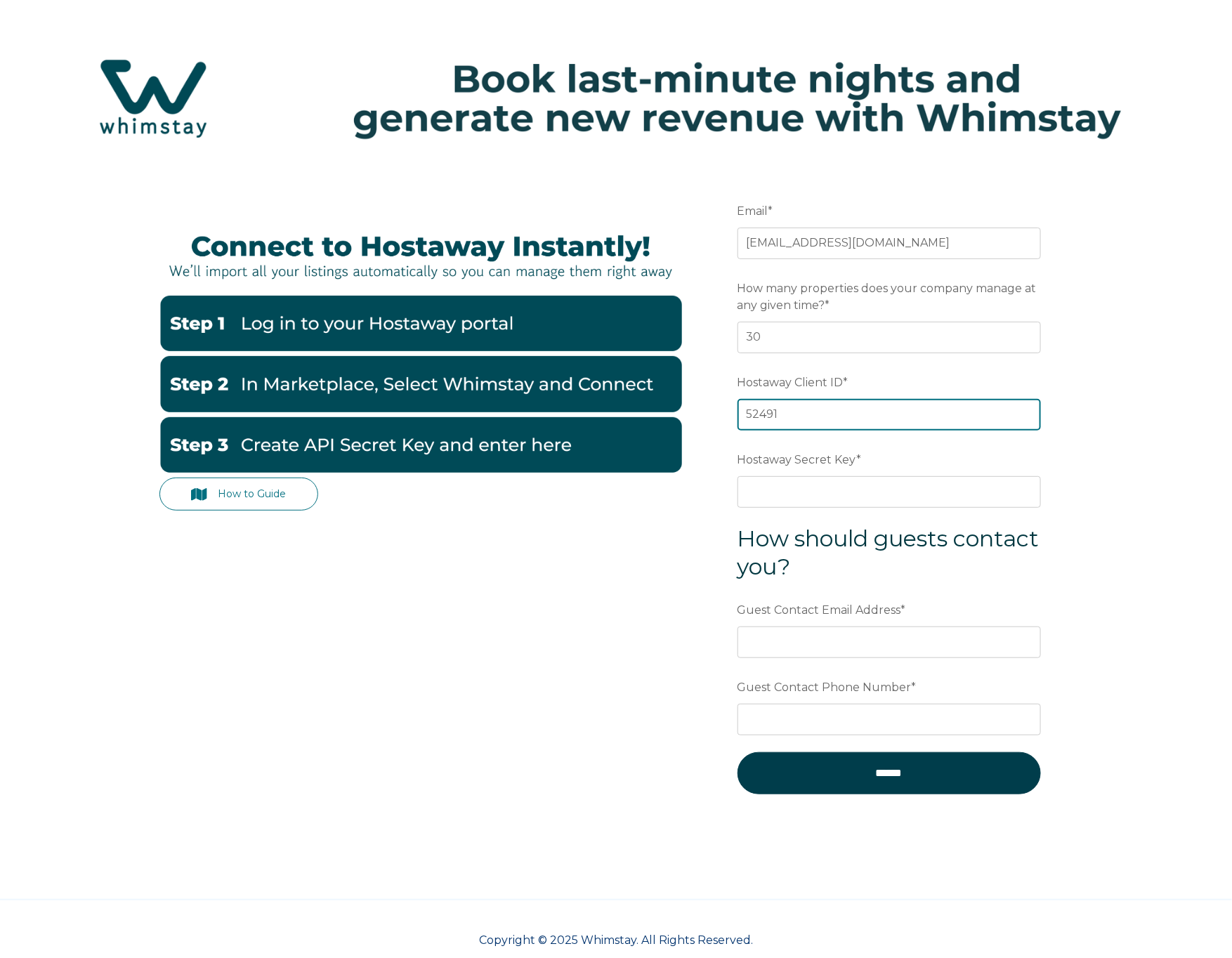
type input "52491"
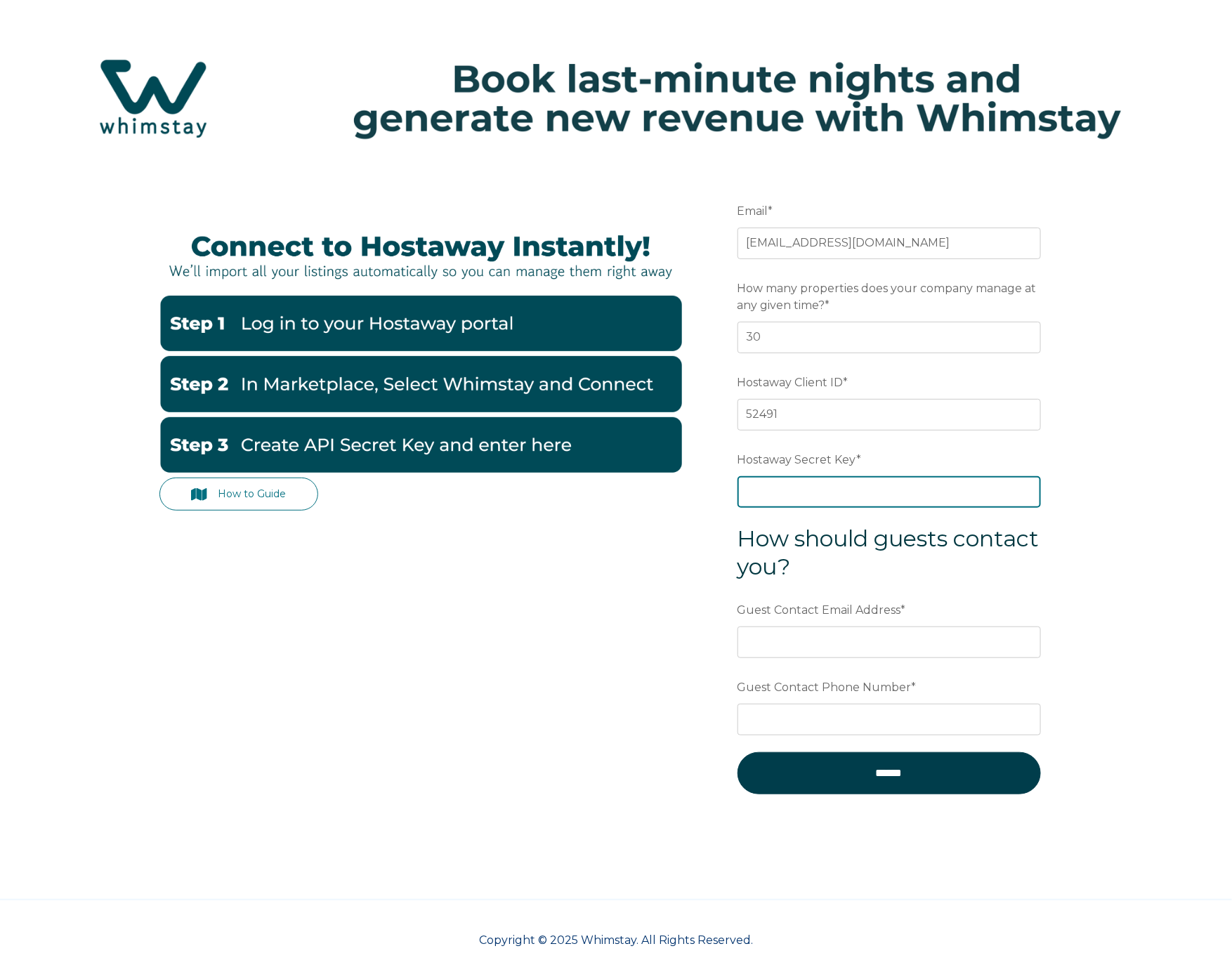
click at [761, 489] on input "Hostaway Secret Key *" at bounding box center [889, 492] width 303 height 31
paste input "a0354791a1e1136dcda22a33fac4db992d18d605bd8675559719948a5a8a49a4"
type input "a0354791a1e1136dcda22a33fac4db992d18d605bd8675559719948a5a8a49a4"
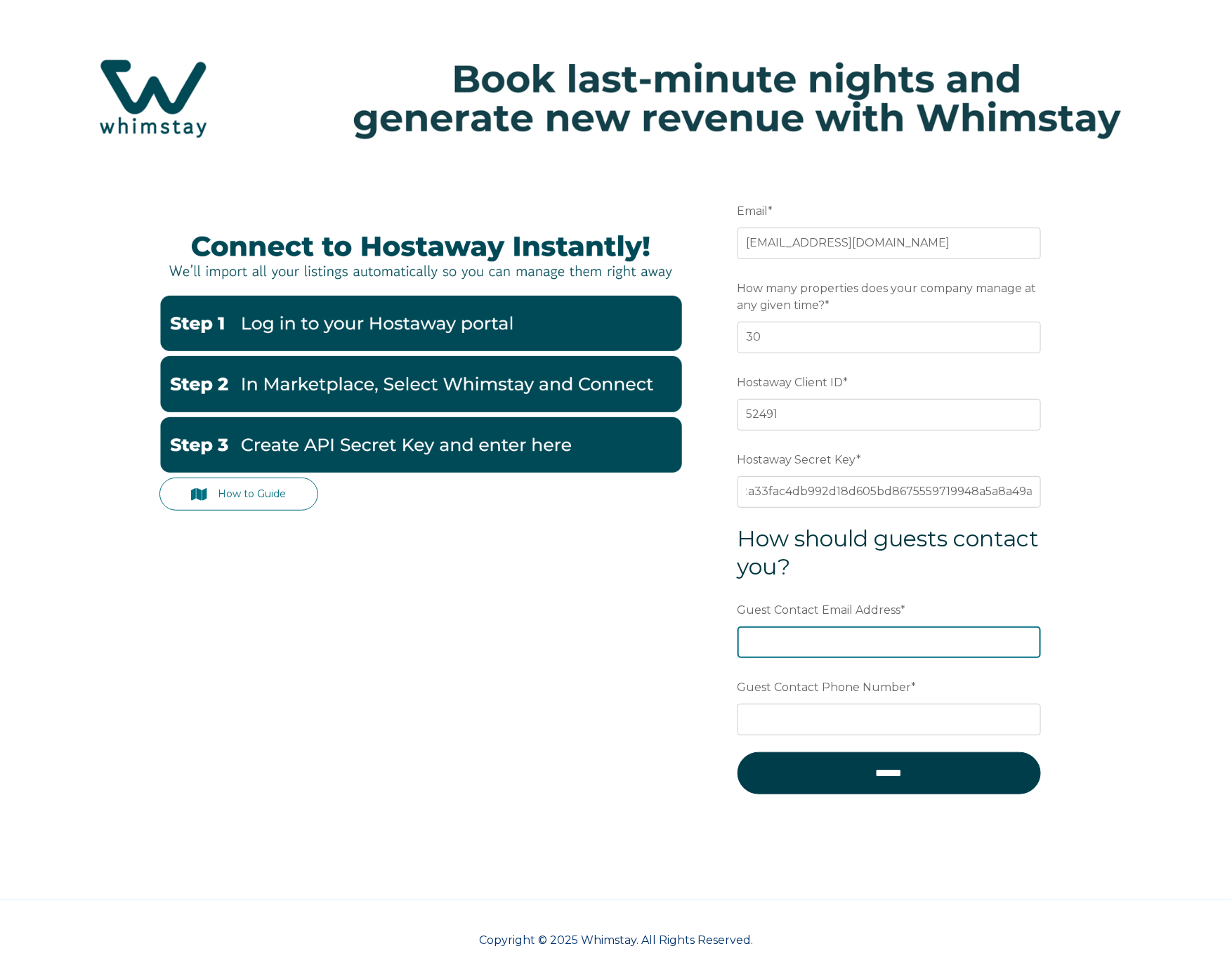
scroll to position [0, 0]
click at [812, 642] on input "Guest Contact Email Address *" at bounding box center [889, 642] width 303 height 31
type input "info@bonvoyageaz.com"
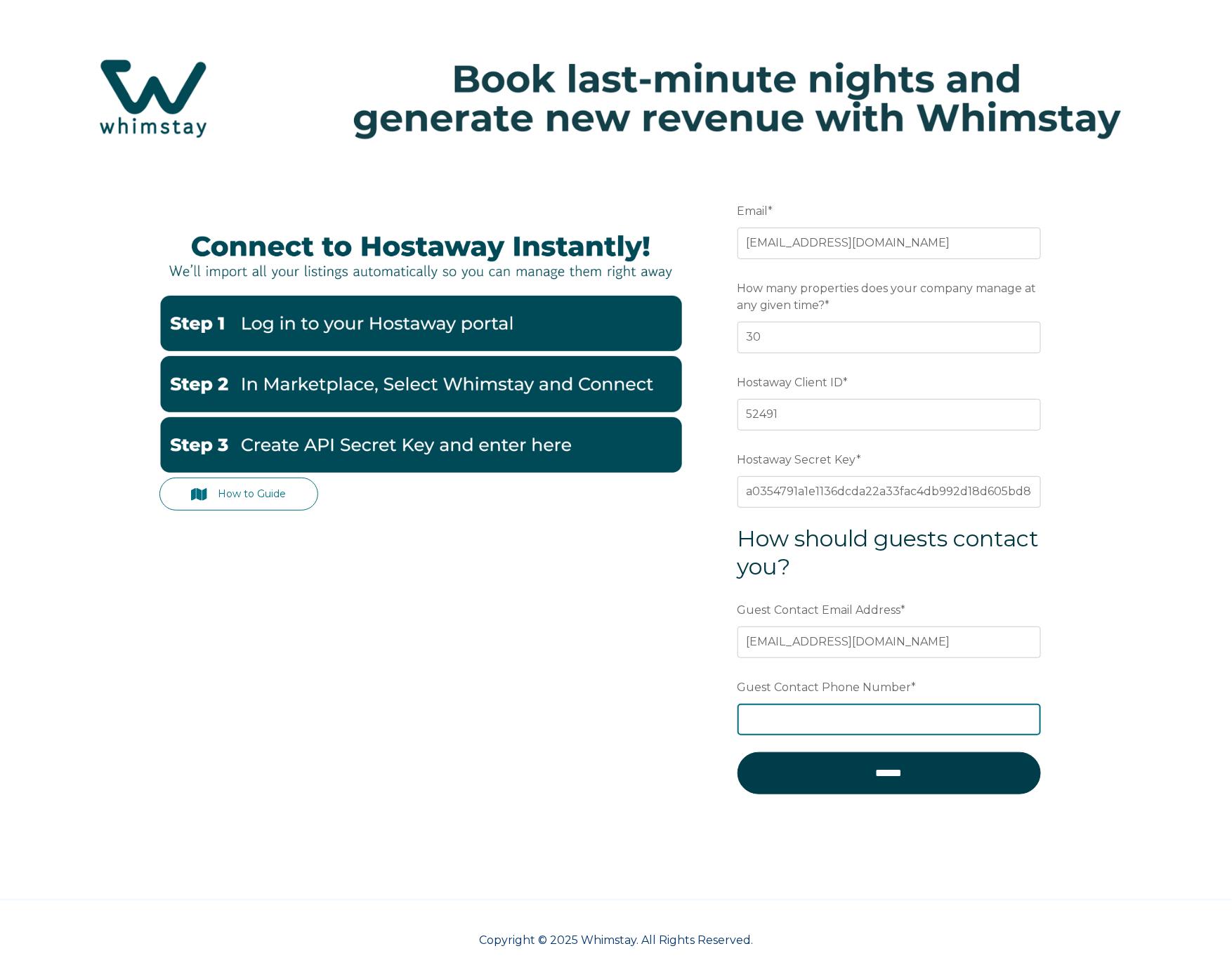
click at [806, 711] on input "Guest Contact Phone Number *" at bounding box center [889, 720] width 303 height 31
click at [679, 758] on div "How to Guide Email * info@bonvoyageaz.com Preferred language SDR How many prope…" at bounding box center [616, 505] width 913 height 676
click at [781, 717] on input "480-970-0709" at bounding box center [889, 720] width 303 height 31
type input "480-770-0709"
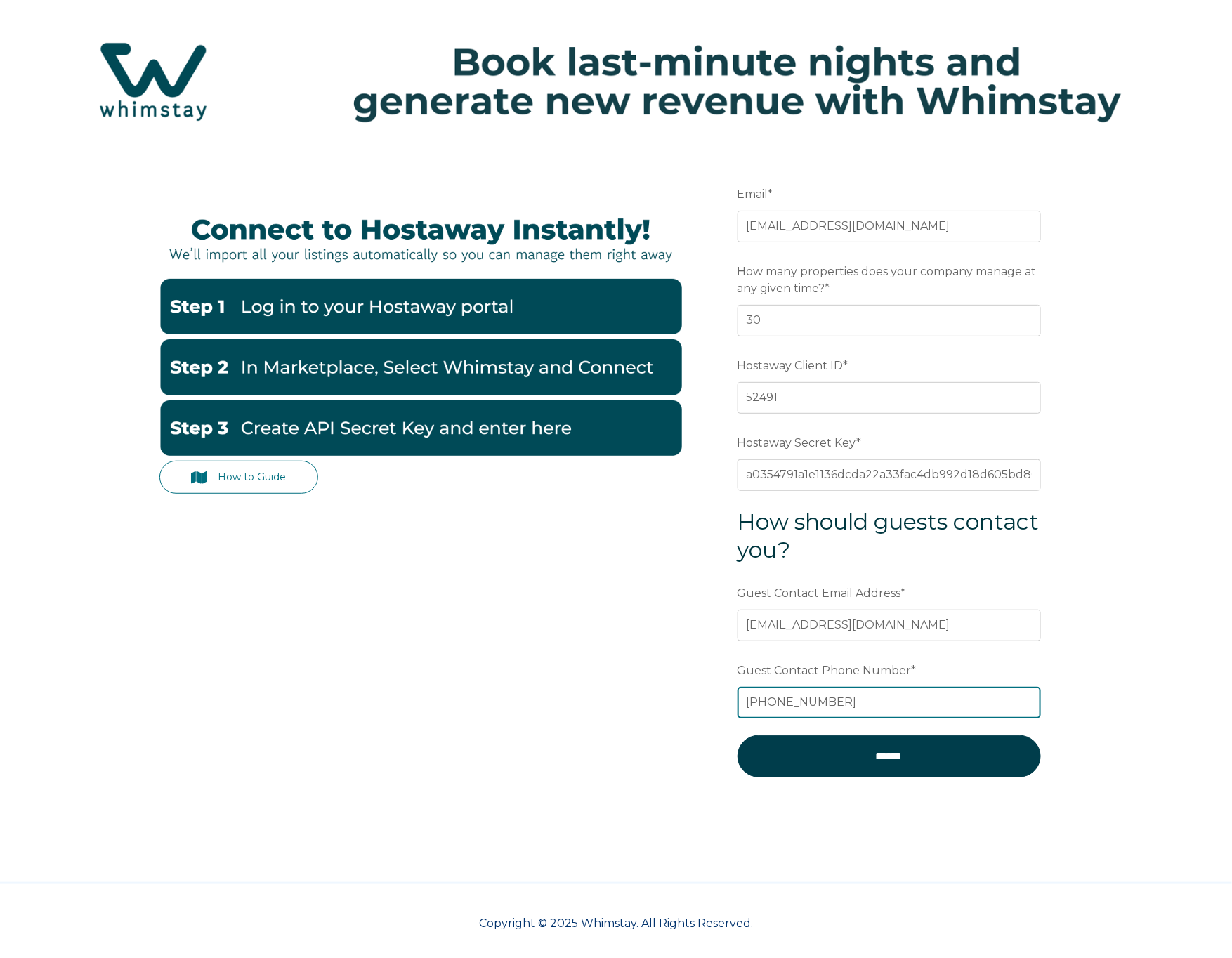
scroll to position [21, 0]
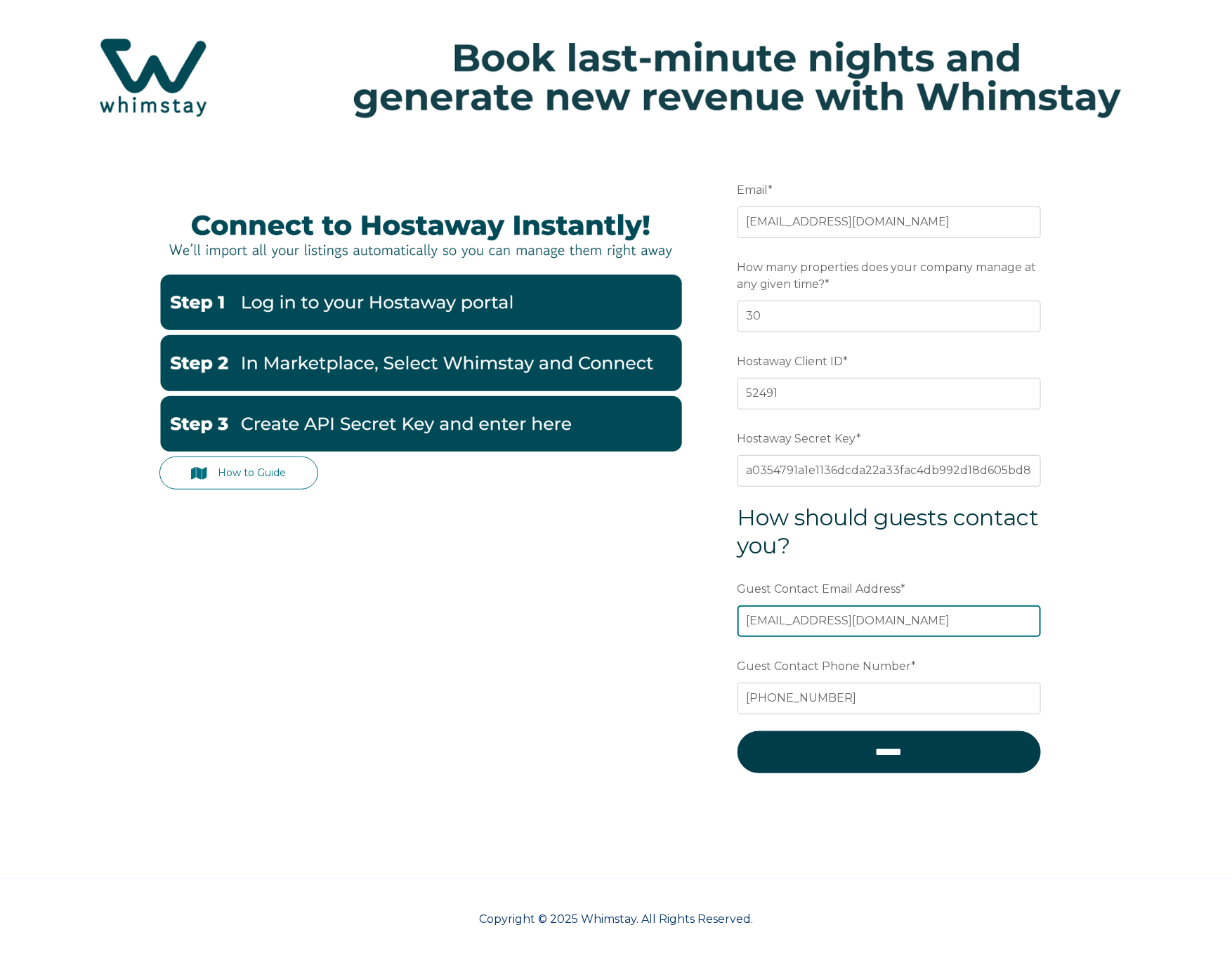
drag, startPoint x: 766, startPoint y: 620, endPoint x: 743, endPoint y: 618, distance: 23.1
click at [743, 618] on input "[EMAIL_ADDRESS][DOMAIN_NAME]" at bounding box center [889, 621] width 303 height 31
type input "service@bonvoyageaz.com"
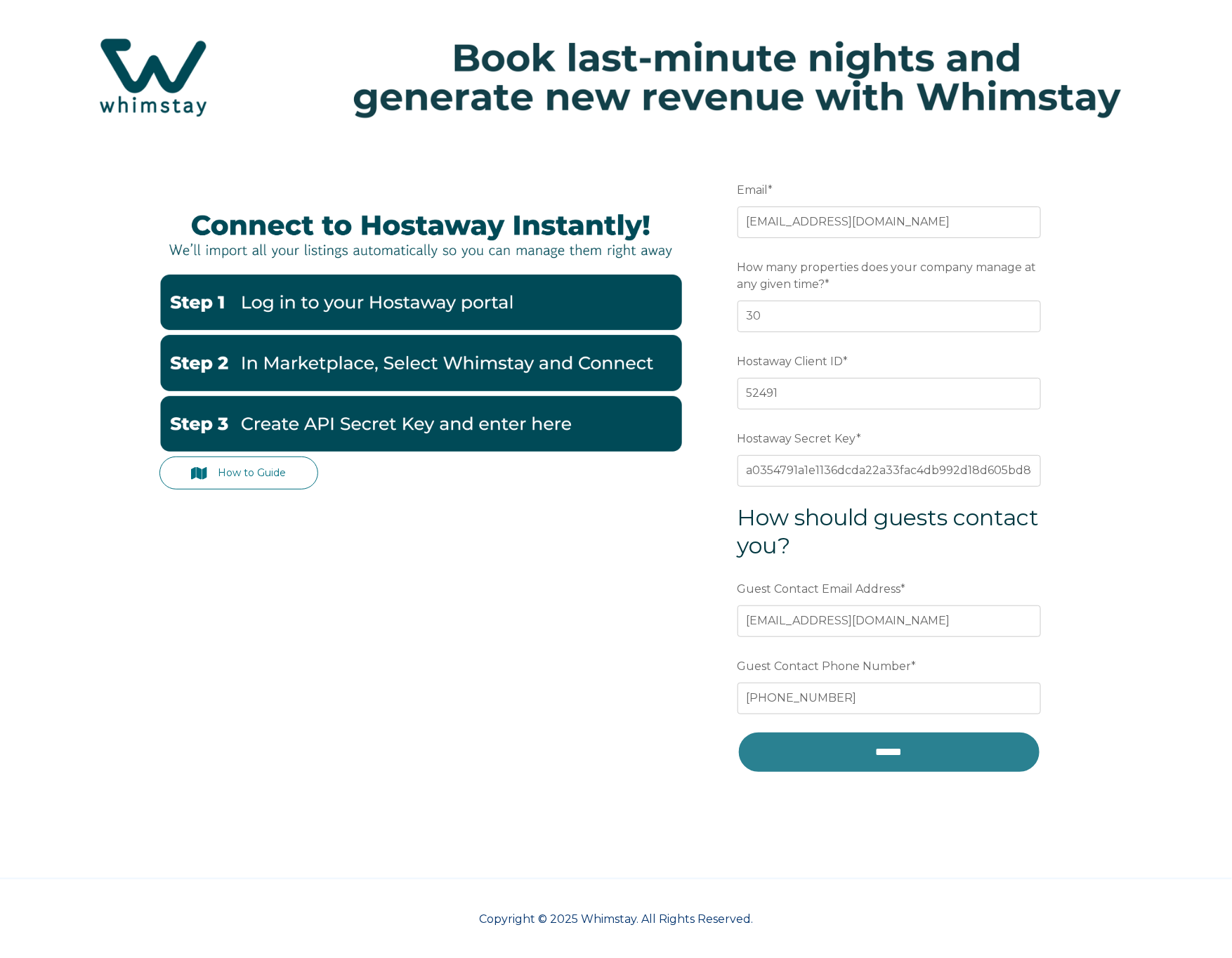
click at [901, 755] on input "******" at bounding box center [889, 752] width 303 height 42
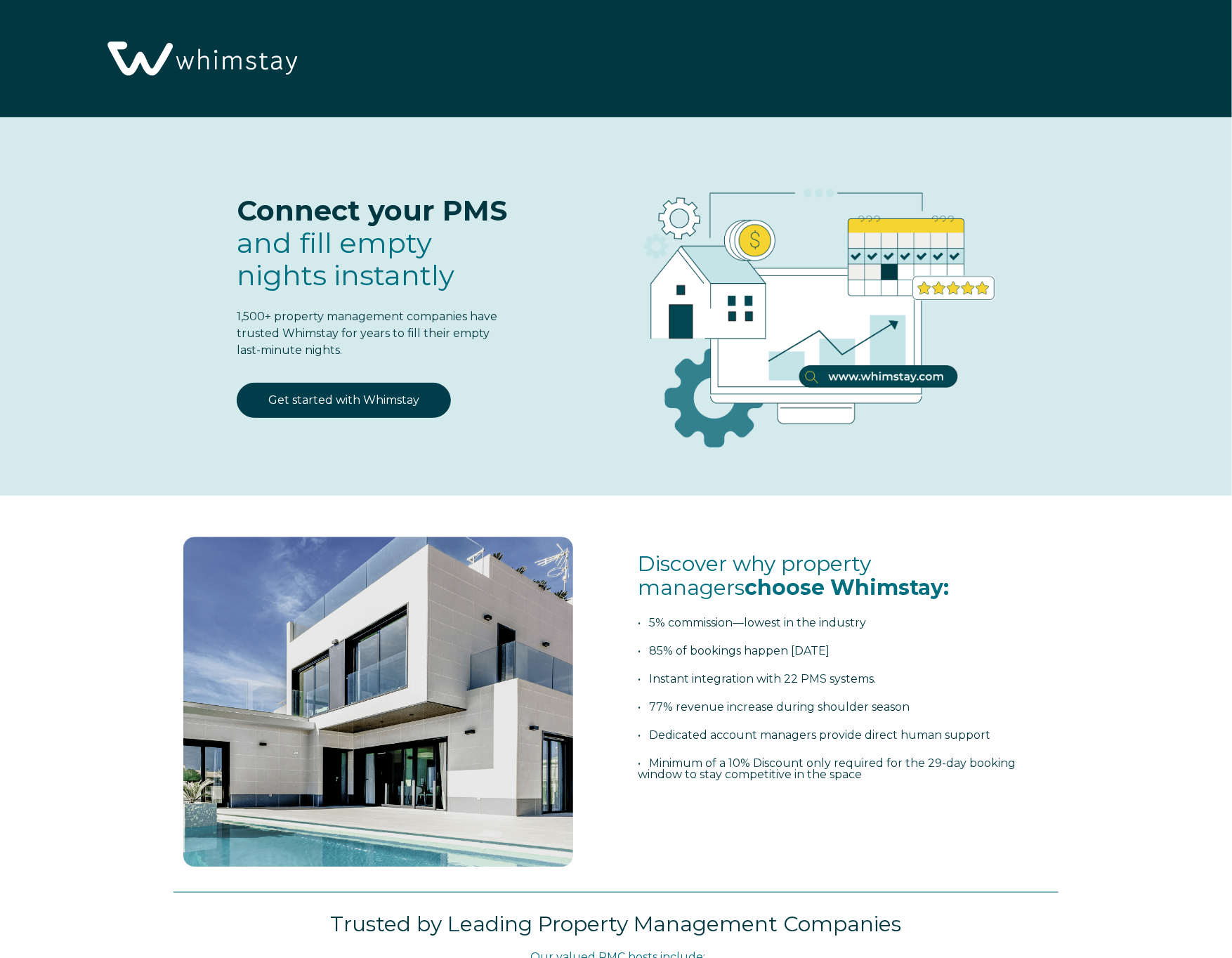
select select "US"
select select "Standard"
